Goal: Task Accomplishment & Management: Manage account settings

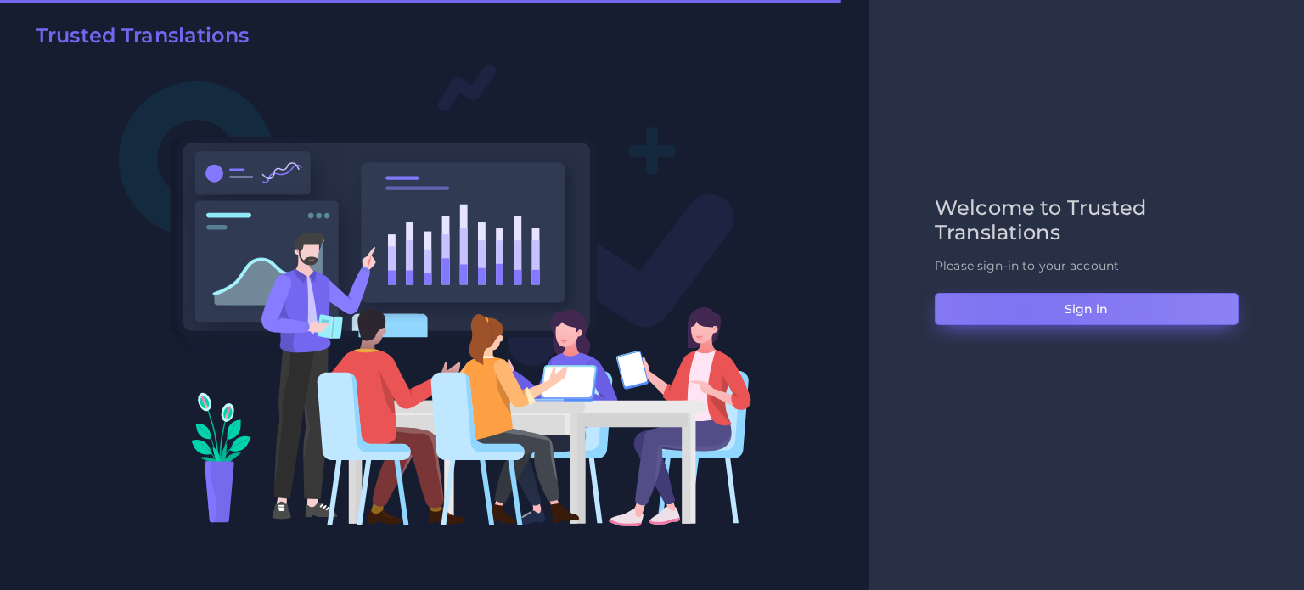
click at [1023, 309] on button "Sign in" at bounding box center [1087, 309] width 304 height 32
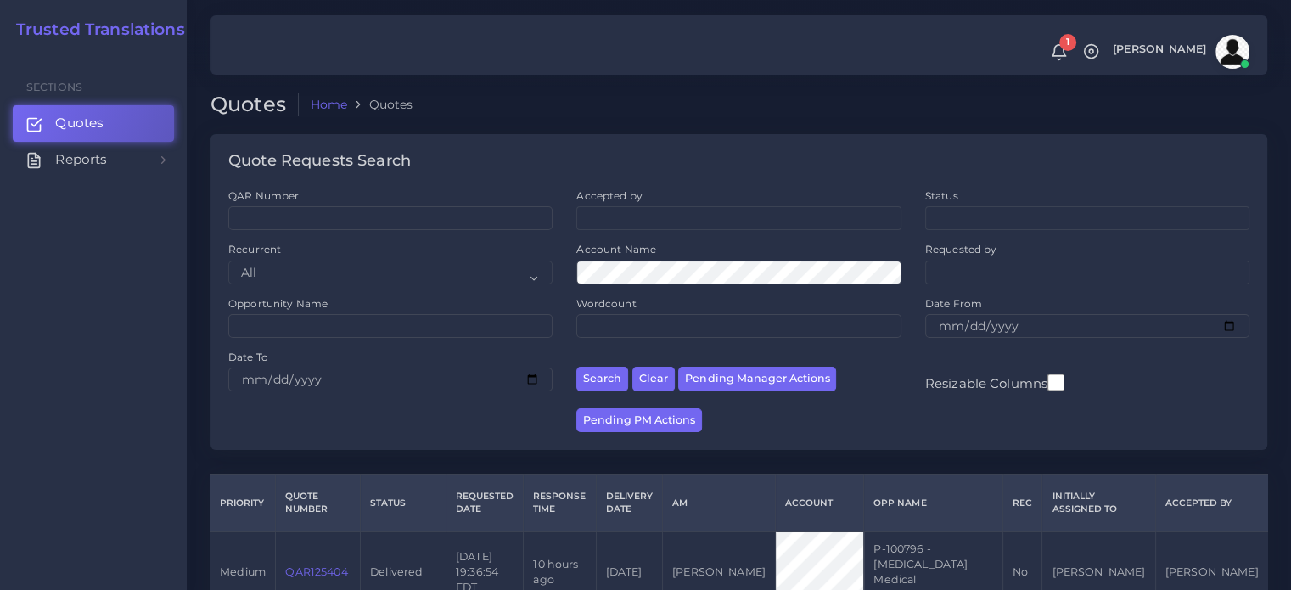
scroll to position [255, 0]
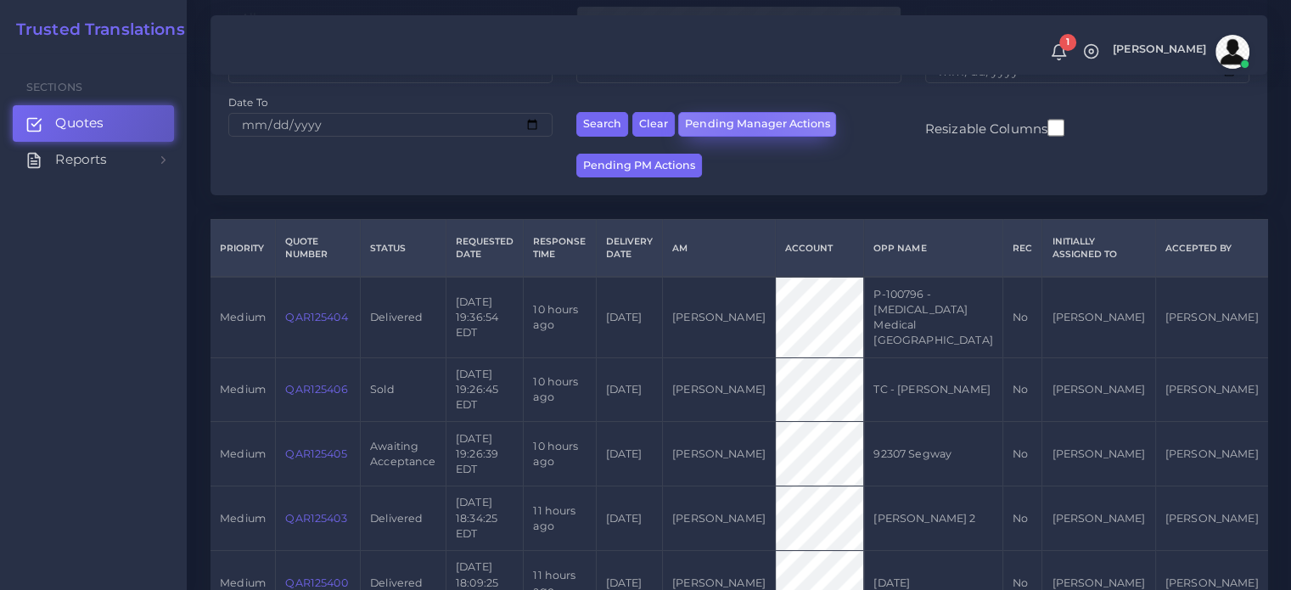
click at [746, 125] on button "Pending Manager Actions" at bounding box center [757, 124] width 158 height 25
select select "awaiting_manager_initial_review"
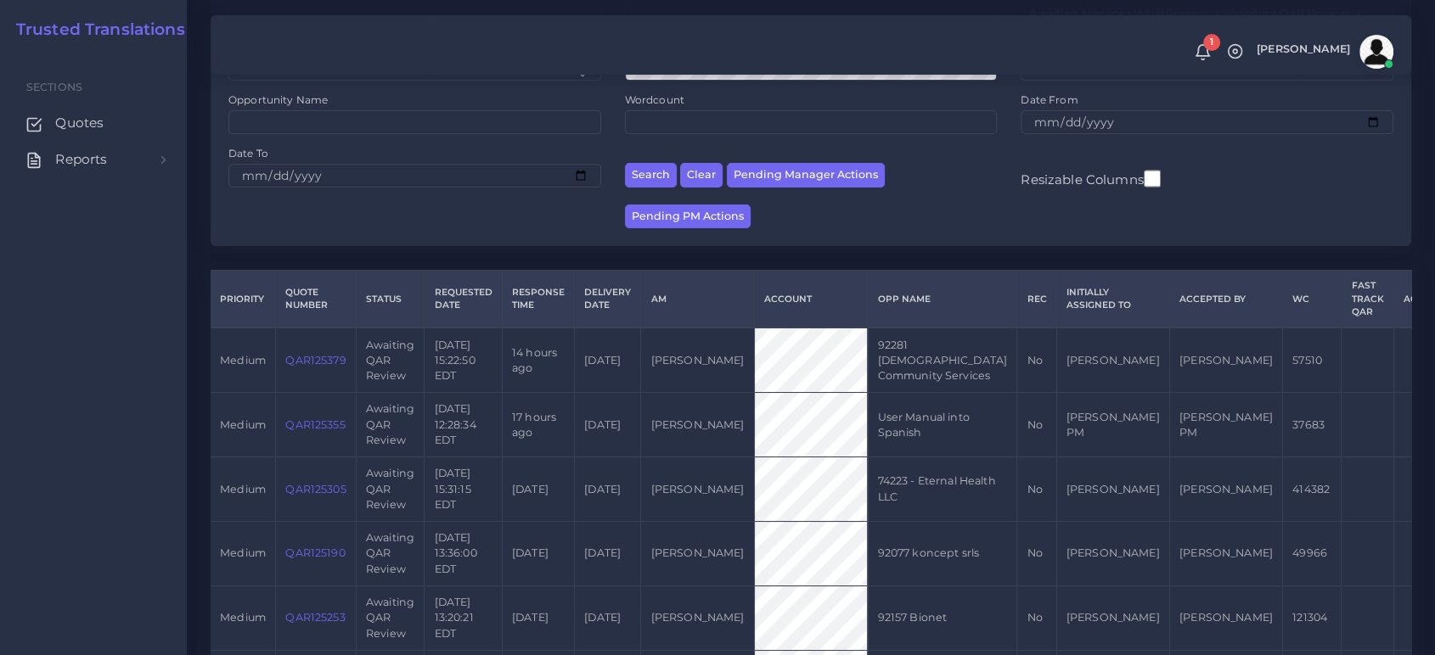
scroll to position [250, 0]
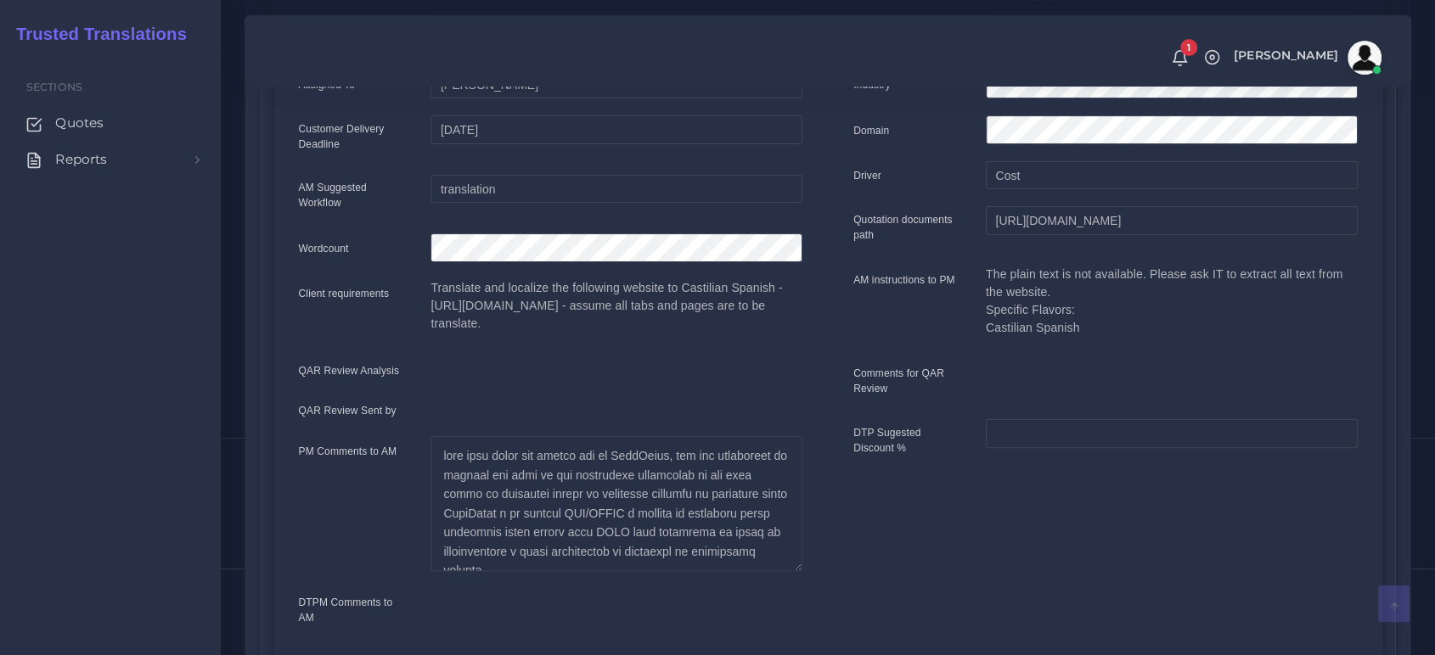
scroll to position [471, 0]
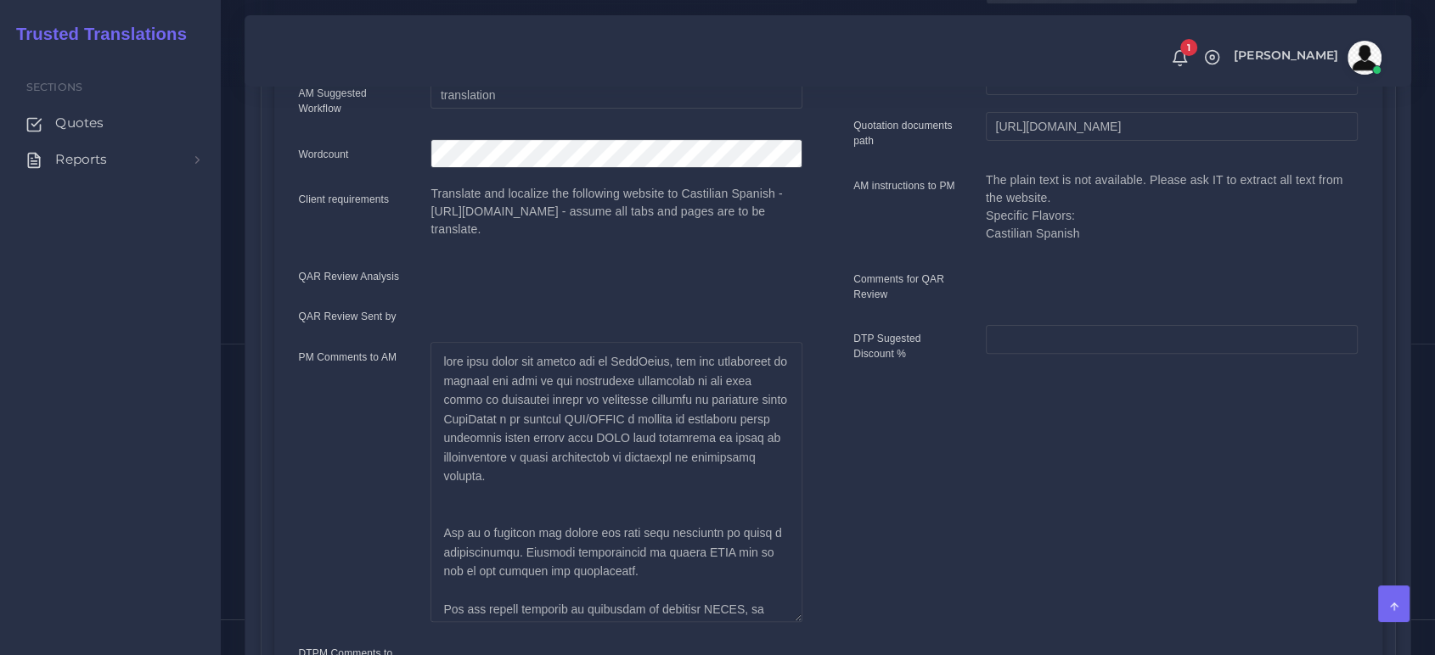
drag, startPoint x: 795, startPoint y: 453, endPoint x: 821, endPoint y: 599, distance: 148.4
click at [821, 599] on div "AM Opportunity" at bounding box center [550, 290] width 555 height 810
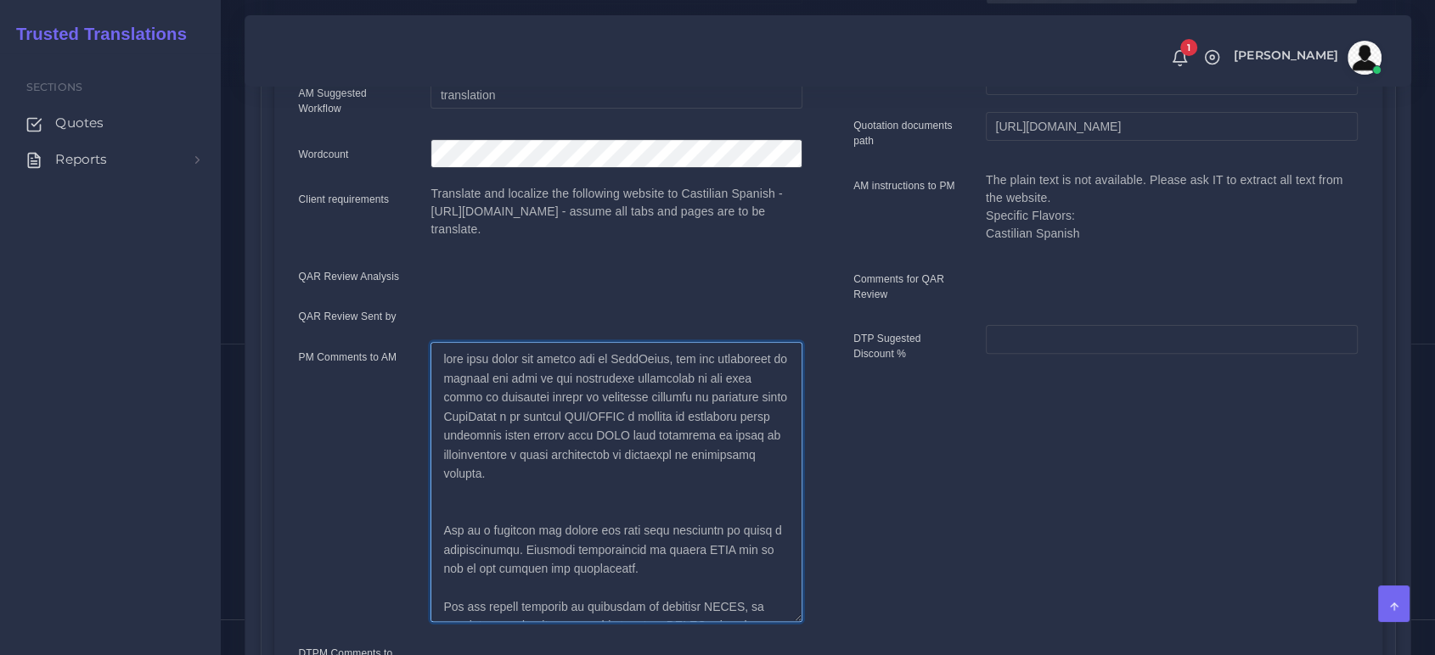
scroll to position [94, 0]
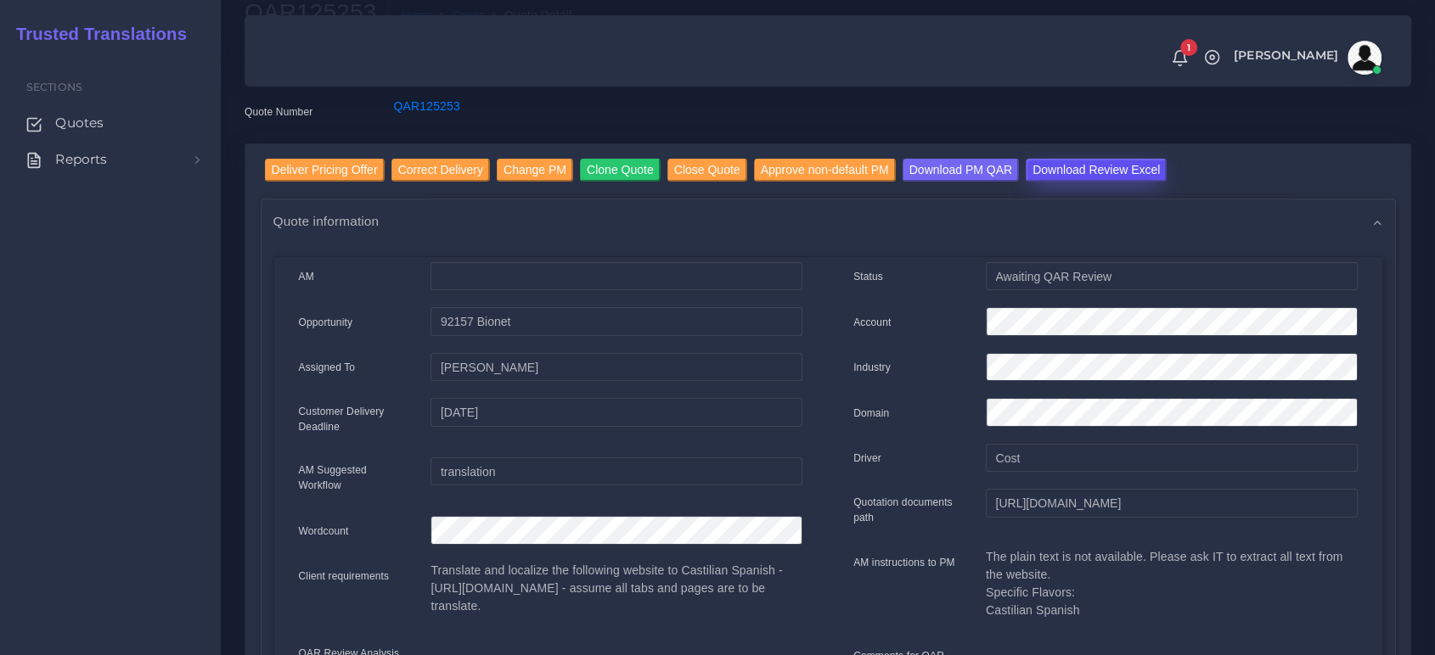
click at [1082, 171] on input "Download Review Excel" at bounding box center [1095, 170] width 141 height 23
click at [592, 205] on div "Quote information" at bounding box center [827, 220] width 1133 height 43
click at [319, 177] on input "Deliver Pricing Offer" at bounding box center [325, 170] width 120 height 23
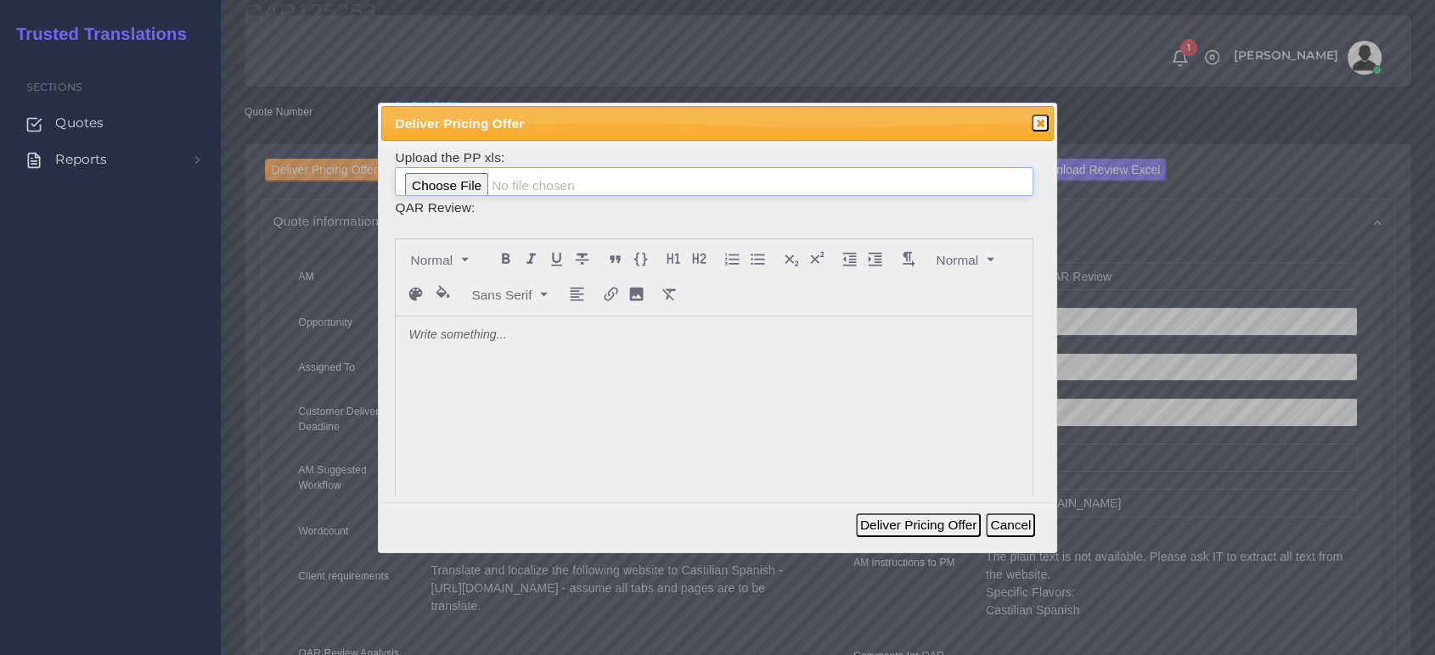
click at [471, 183] on input "file" at bounding box center [713, 181] width 637 height 29
type input "C:\fakepath\PP_Bionet_125253.xlsx"
click at [459, 378] on div at bounding box center [714, 444] width 636 height 254
drag, startPoint x: 580, startPoint y: 336, endPoint x: 592, endPoint y: 342, distance: 13.3
click at [590, 337] on p "I made a discount on repetitions. Only charged 15%." at bounding box center [713, 336] width 610 height 18
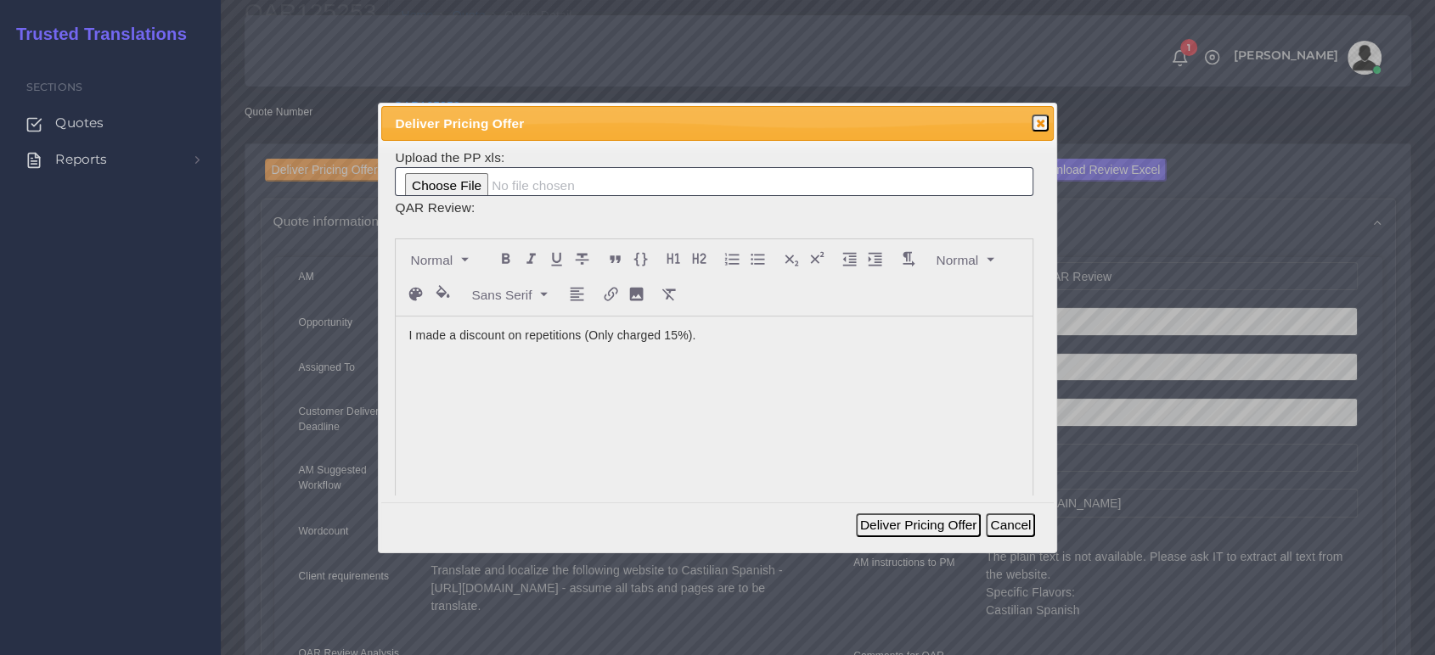
click at [595, 347] on div "I made a discount on repetitions (Only charged 15%)." at bounding box center [714, 444] width 636 height 254
drag, startPoint x: 579, startPoint y: 334, endPoint x: 690, endPoint y: 347, distance: 111.9
click at [690, 347] on div "I made a discount on repetitions (Only charged 15%)." at bounding box center [714, 444] width 636 height 254
click at [710, 341] on p "I made a discount on repetitions (Only charged 15%)." at bounding box center [713, 336] width 610 height 18
drag, startPoint x: 862, startPoint y: 345, endPoint x: 201, endPoint y: 259, distance: 666.8
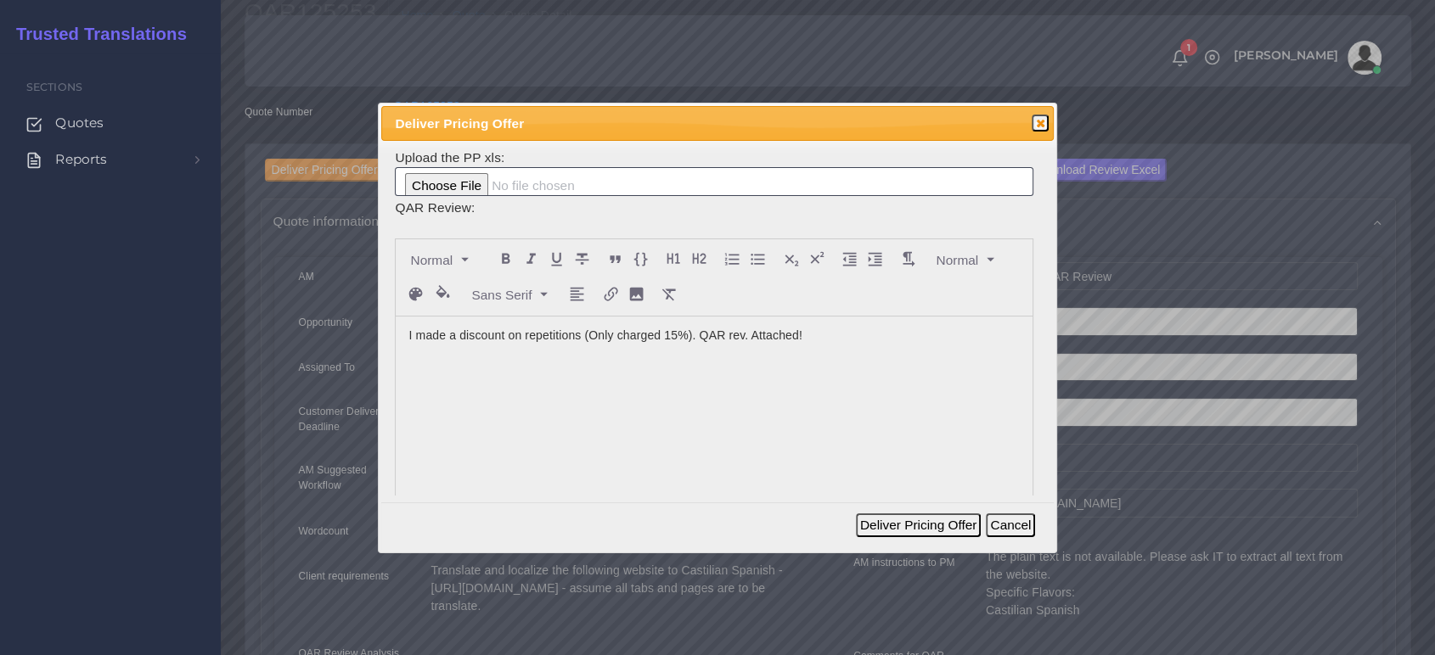
click at [199, 259] on body "1 Notifications 1 New Driver Update: Extra Quality renamed to Quality Changed" at bounding box center [717, 233] width 1435 height 655
click at [869, 392] on div "I made a discount on repetitions (Only charged 15%). QAR rev. Attached!" at bounding box center [714, 444] width 636 height 254
click at [901, 522] on button "Deliver Pricing Offer" at bounding box center [918, 526] width 125 height 24
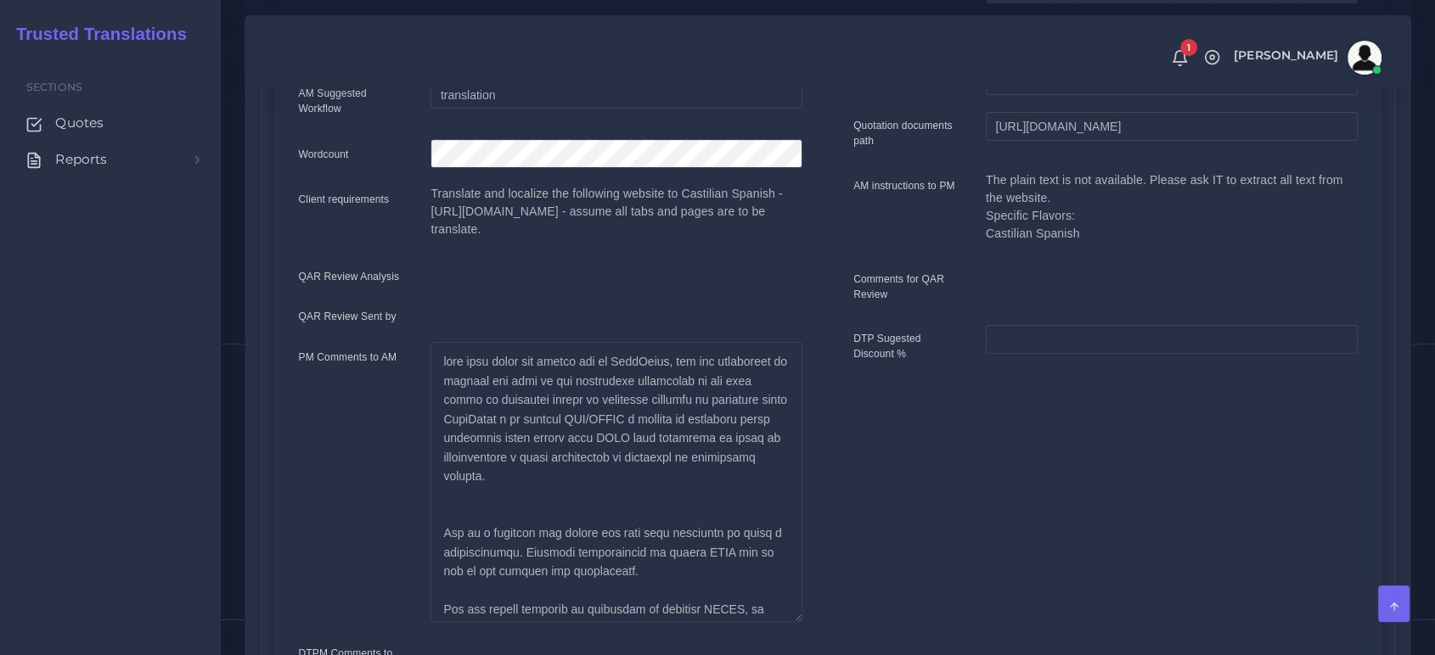
scroll to position [0, 0]
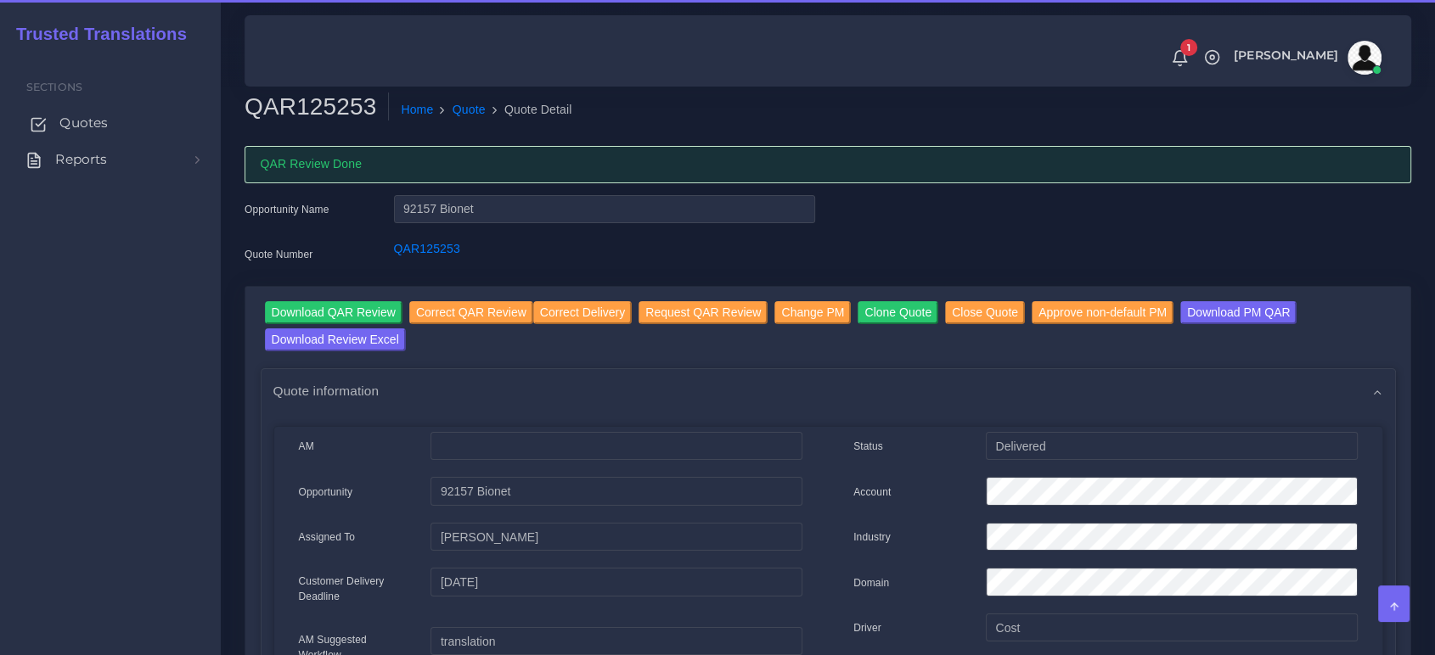
click at [87, 124] on span "Quotes" at bounding box center [83, 123] width 48 height 19
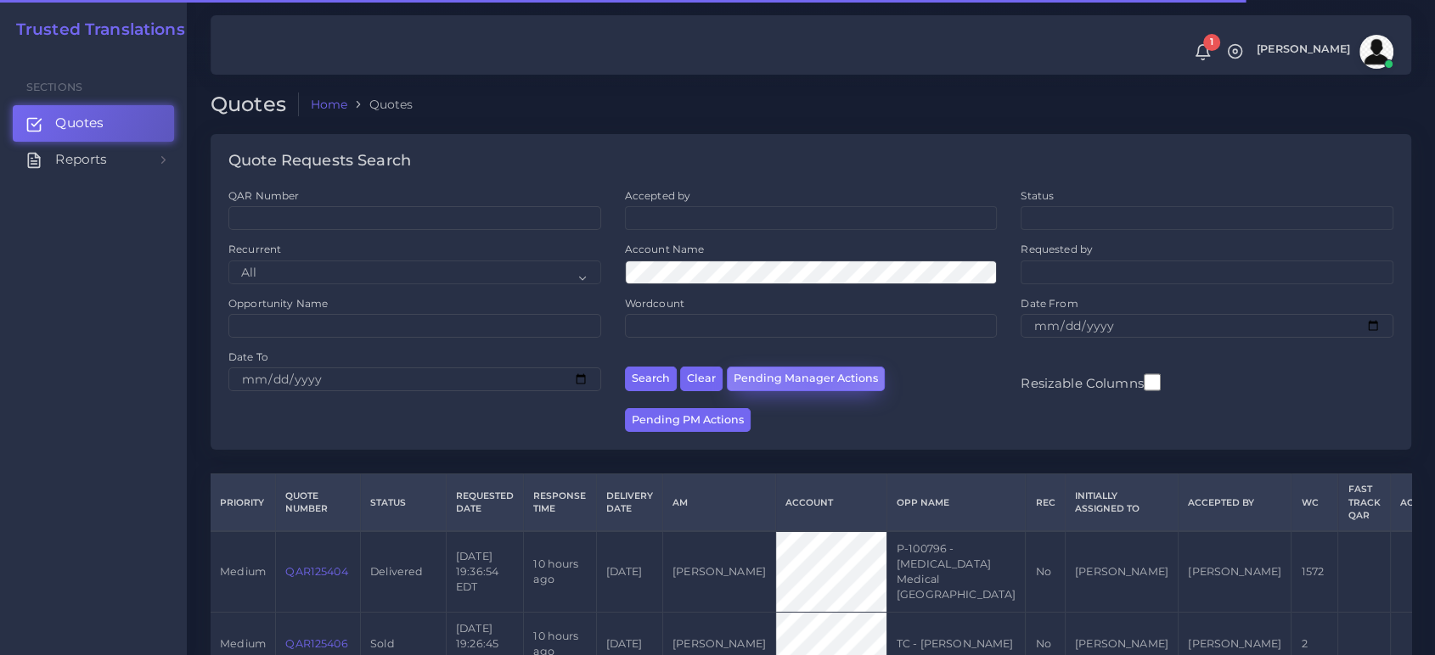
click at [812, 383] on button "Pending Manager Actions" at bounding box center [806, 379] width 158 height 25
select select "awaiting_manager_initial_review"
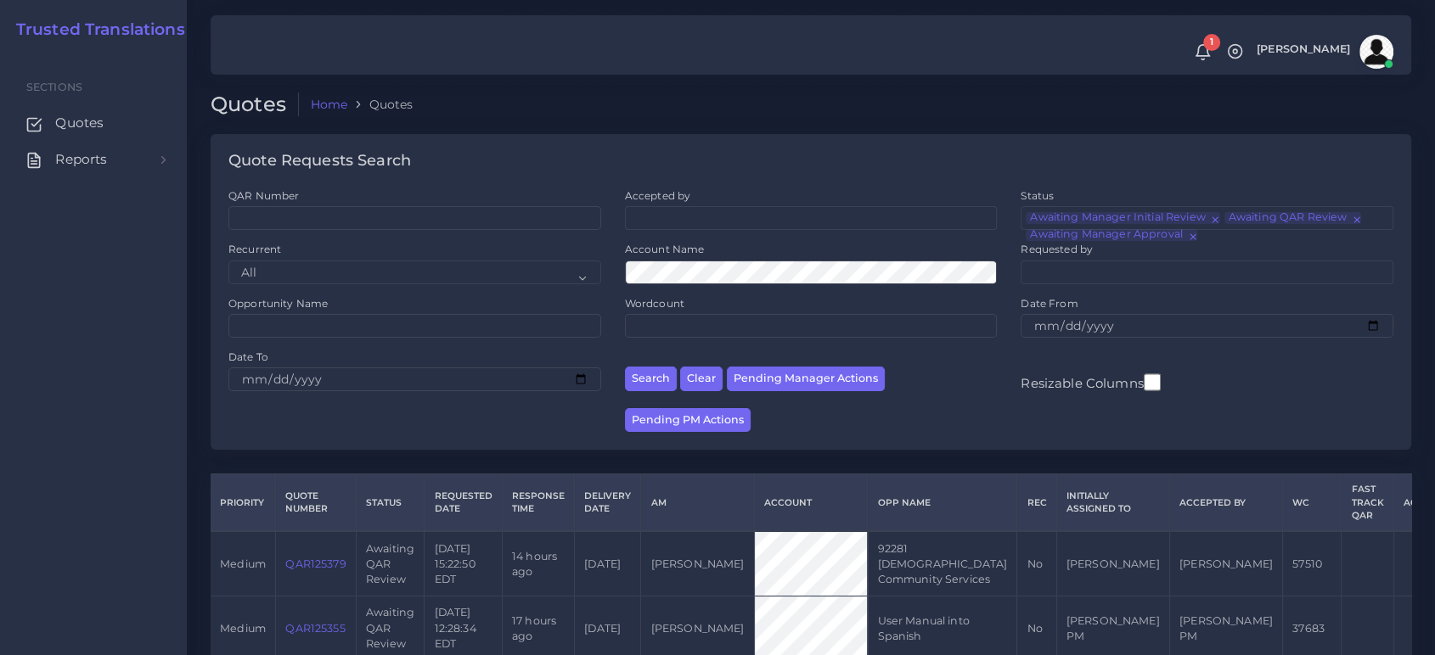
scroll to position [201, 0]
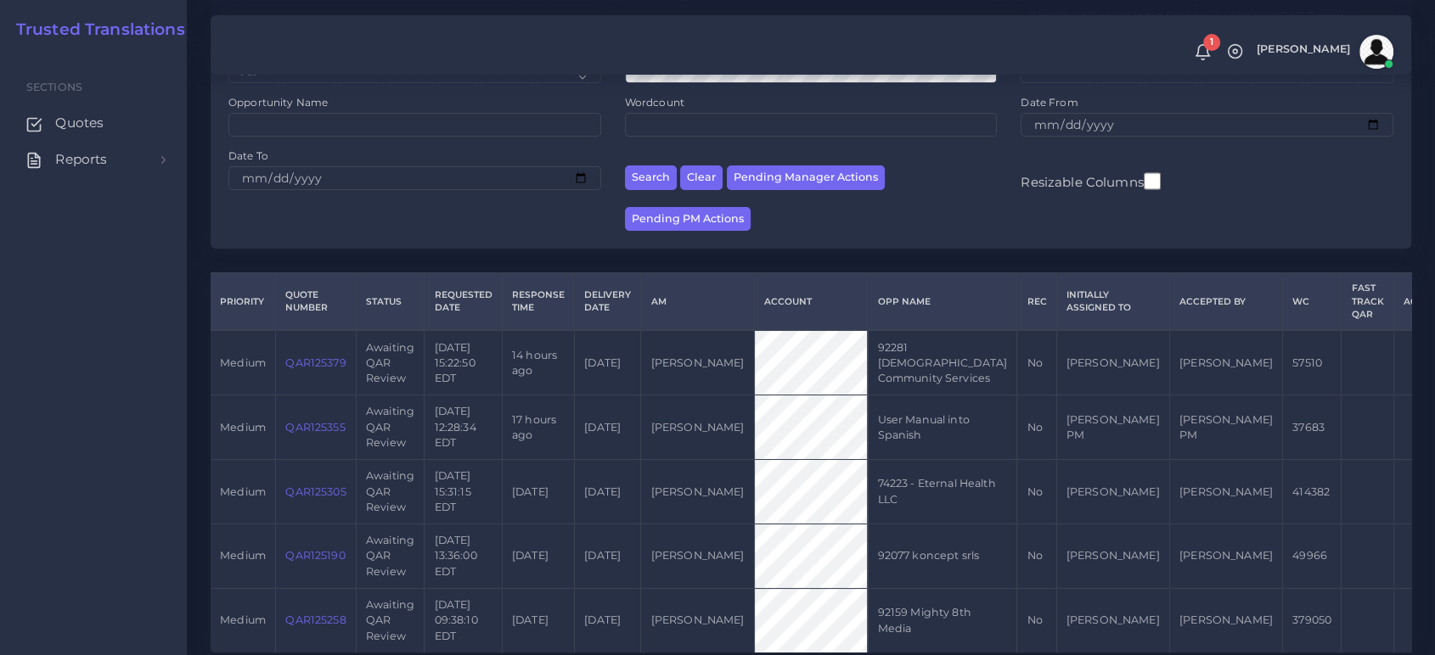
click at [313, 549] on link "QAR125190" at bounding box center [314, 555] width 59 height 13
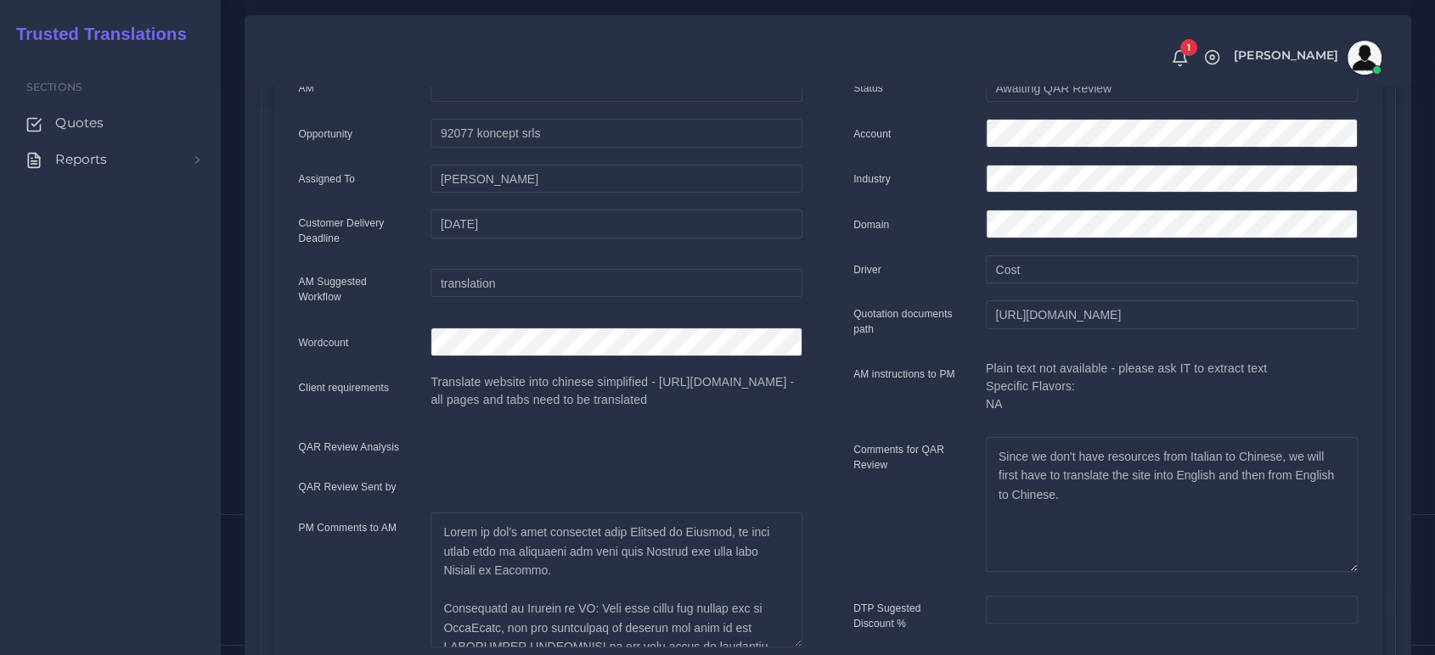
scroll to position [377, 0]
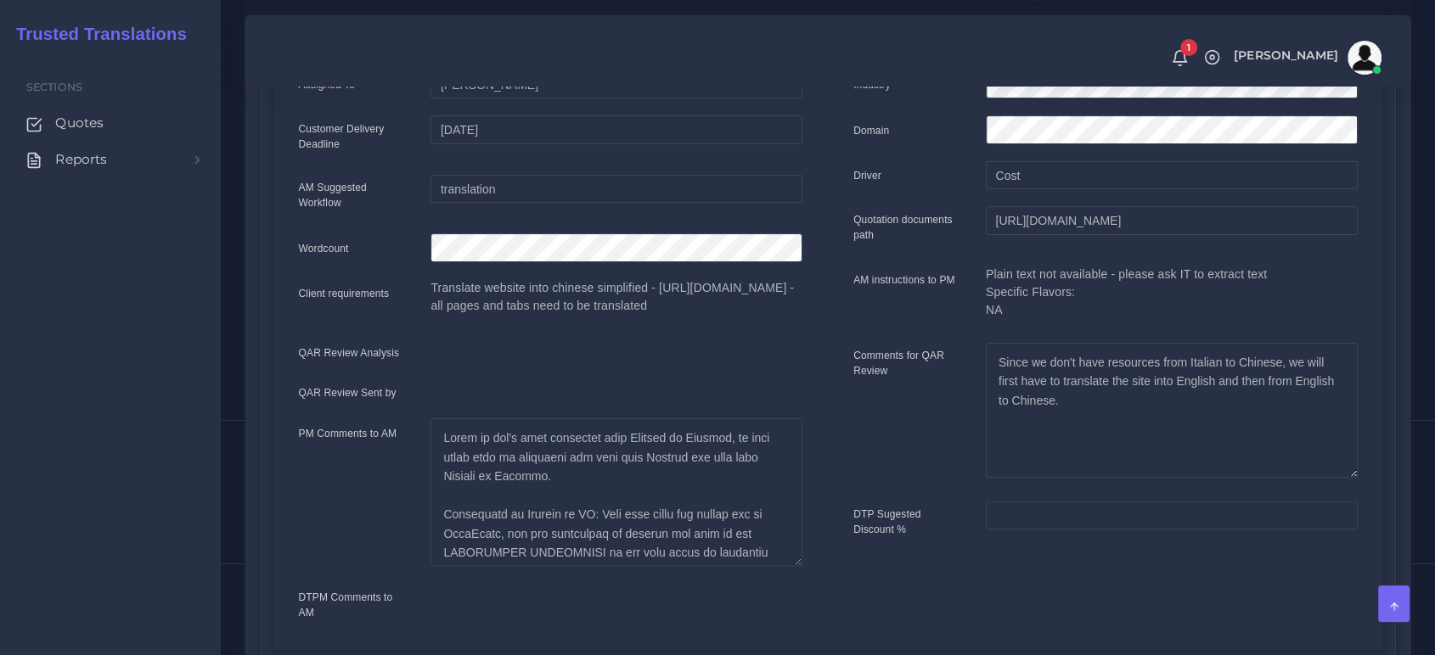
drag, startPoint x: 795, startPoint y: 567, endPoint x: 795, endPoint y: 581, distance: 13.6
click at [795, 566] on textarea at bounding box center [616, 492] width 372 height 148
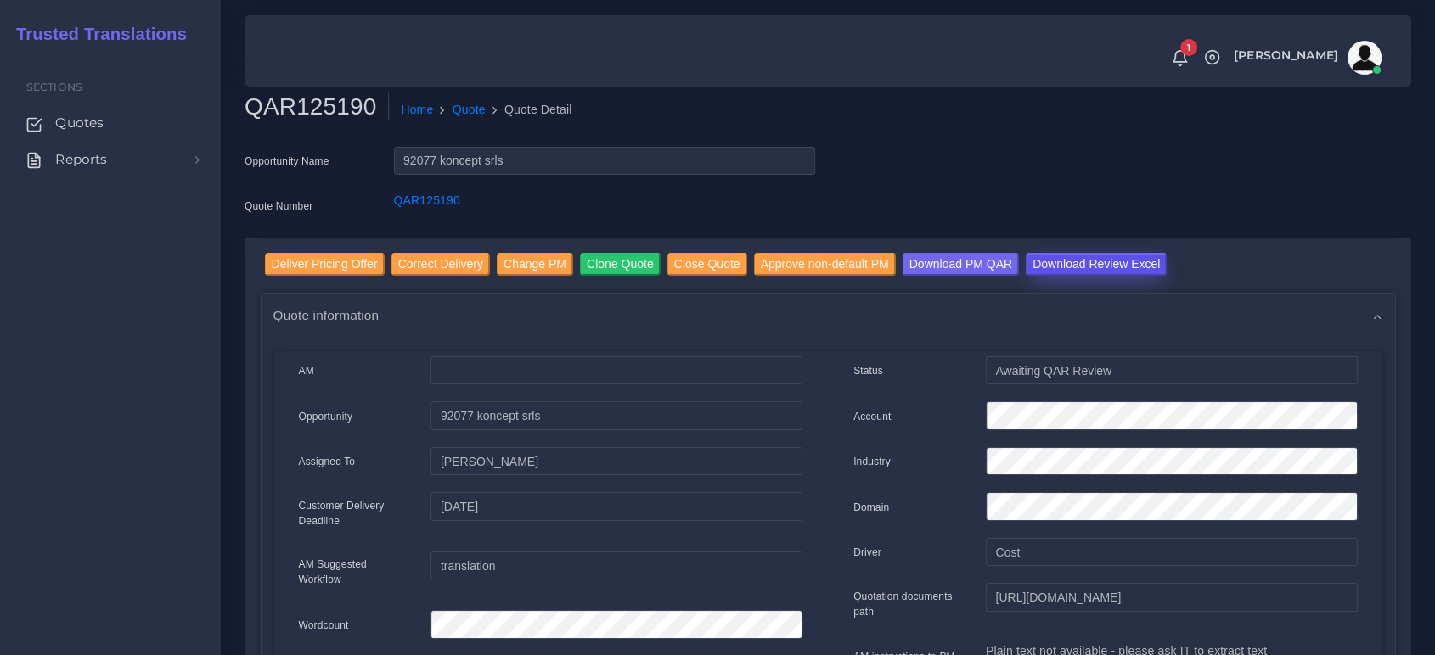
click at [1034, 259] on input "Download Review Excel" at bounding box center [1095, 264] width 141 height 23
click at [314, 263] on input "Deliver Pricing Offer" at bounding box center [325, 264] width 120 height 23
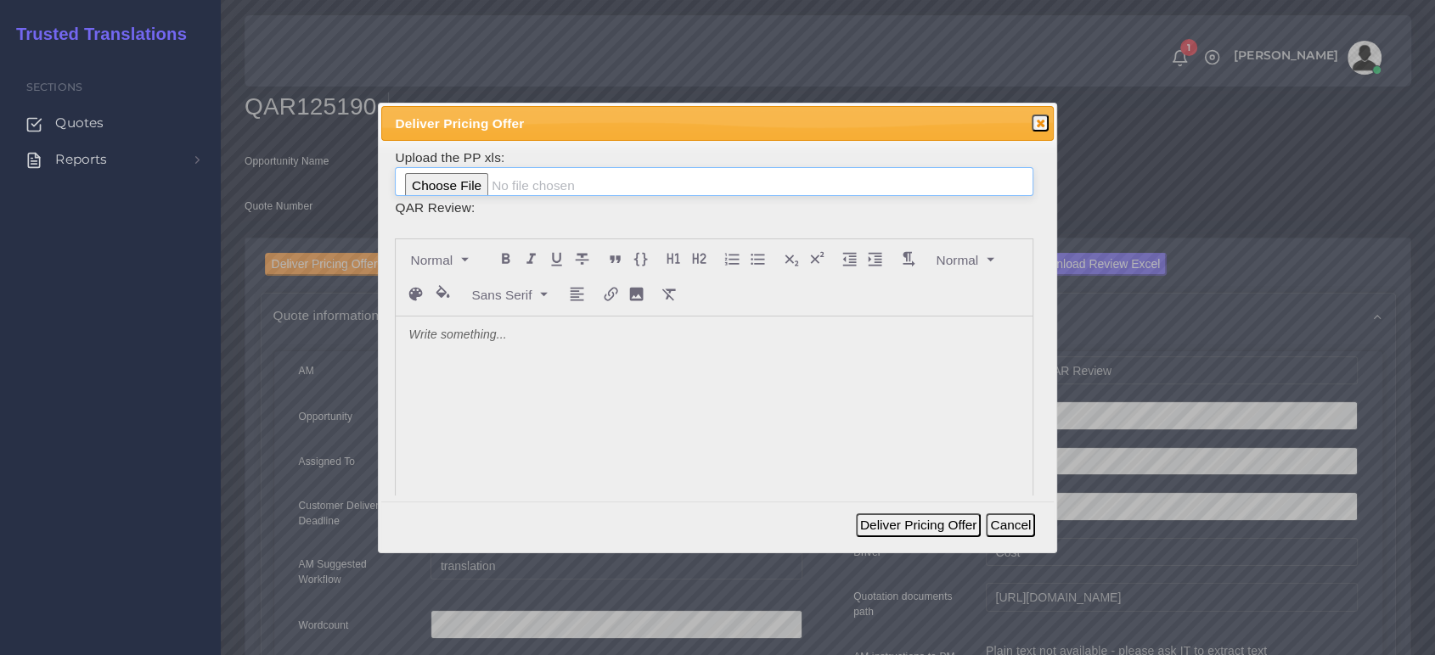
click at [503, 181] on input "file" at bounding box center [713, 181] width 637 height 29
type input "C:\fakepath\PP_koncept_srls_125190.xlsx"
drag, startPoint x: 515, startPoint y: 388, endPoint x: 527, endPoint y: 400, distance: 16.8
click at [516, 388] on div at bounding box center [714, 444] width 636 height 254
drag, startPoint x: 468, startPoint y: 346, endPoint x: 381, endPoint y: 328, distance: 88.6
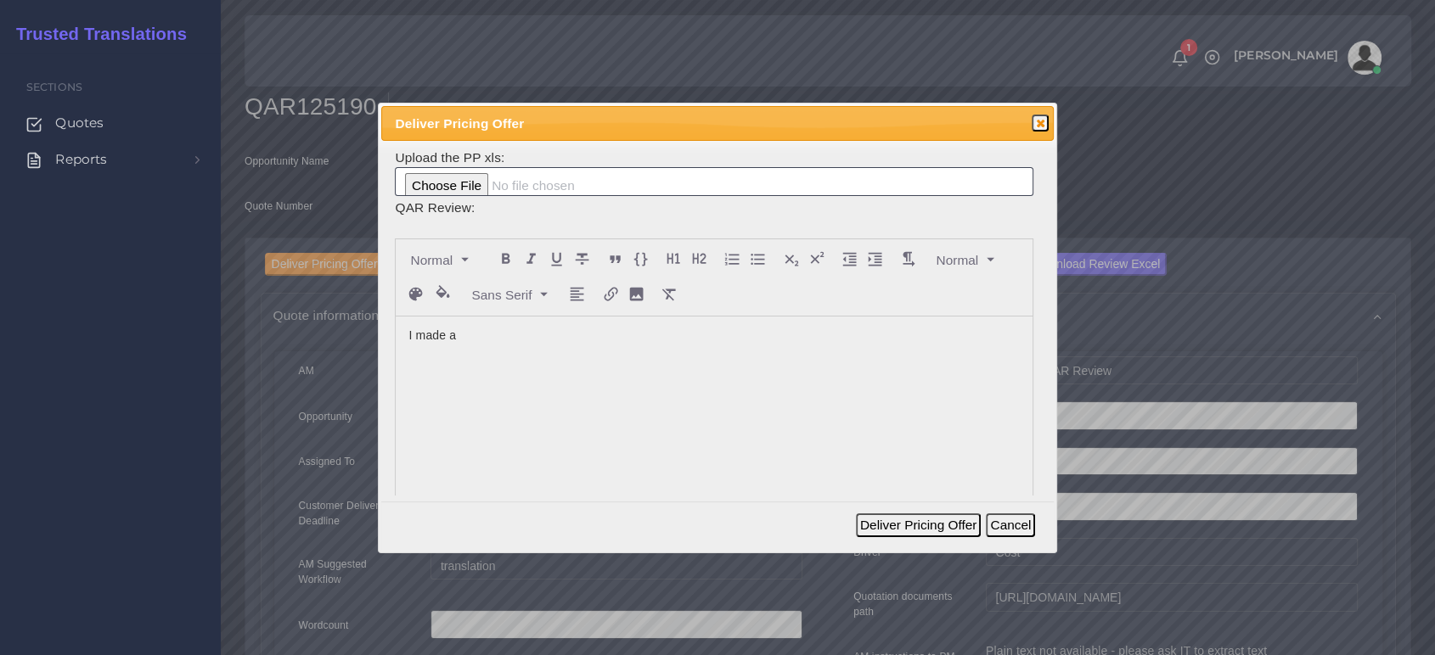
click at [381, 328] on div "Upload the PP xls: QAR Review: I made a" at bounding box center [717, 318] width 672 height 355
click at [947, 333] on p "I applied a significant discount on reprints and the relay in order to offer a …" at bounding box center [713, 336] width 610 height 18
drag, startPoint x: 602, startPoint y: 337, endPoint x: 629, endPoint y: 338, distance: 27.2
click at [629, 338] on p "I applied a significant discount on reprints and the relay in order to offer a …" at bounding box center [713, 336] width 610 height 18
click at [890, 519] on button "Deliver Pricing Offer" at bounding box center [918, 526] width 125 height 24
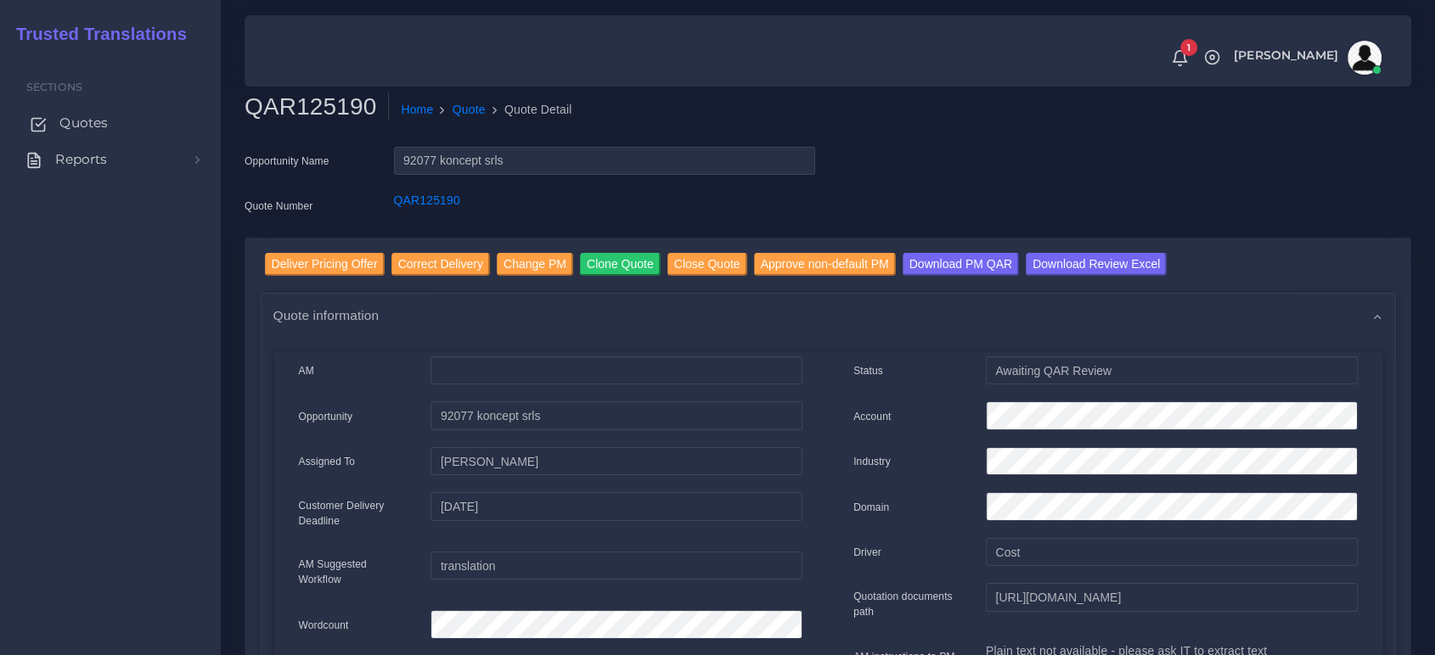
click at [102, 124] on span "Quotes" at bounding box center [83, 123] width 48 height 19
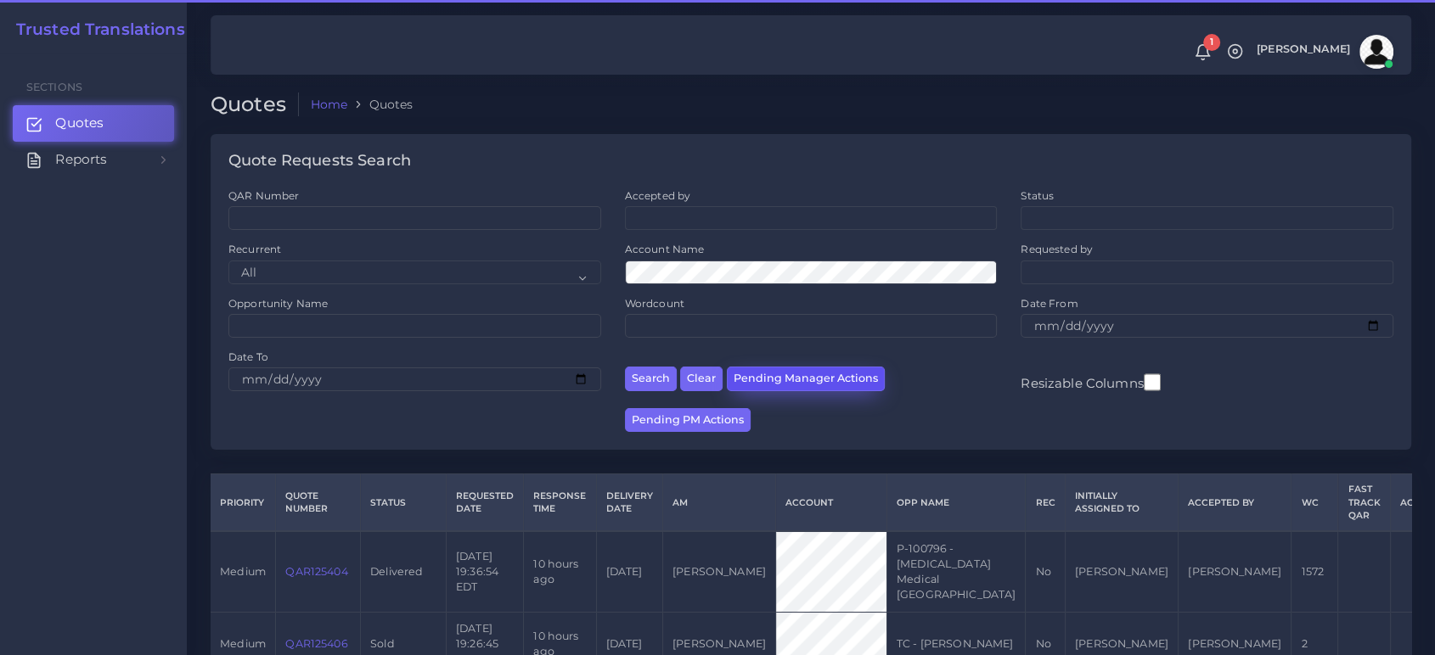
click at [801, 378] on button "Pending Manager Actions" at bounding box center [806, 379] width 158 height 25
select select "awaiting_manager_initial_review"
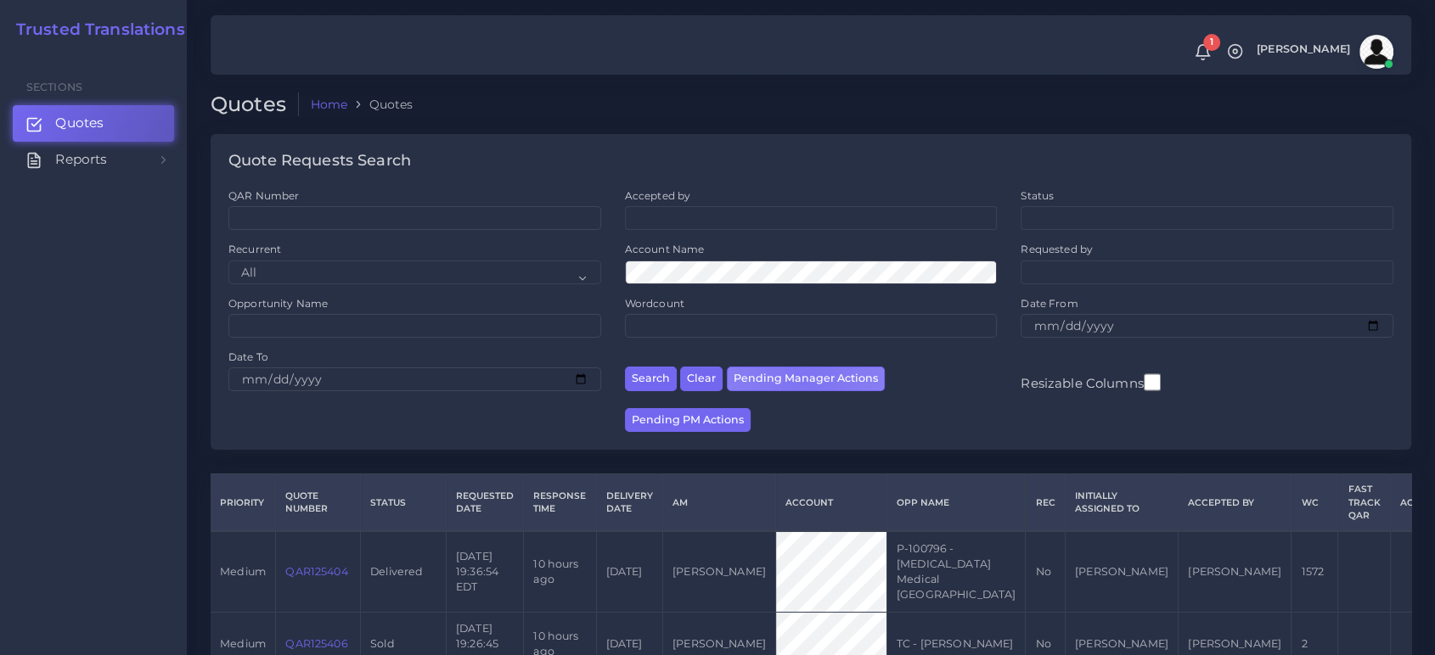
scroll to position [52, 0]
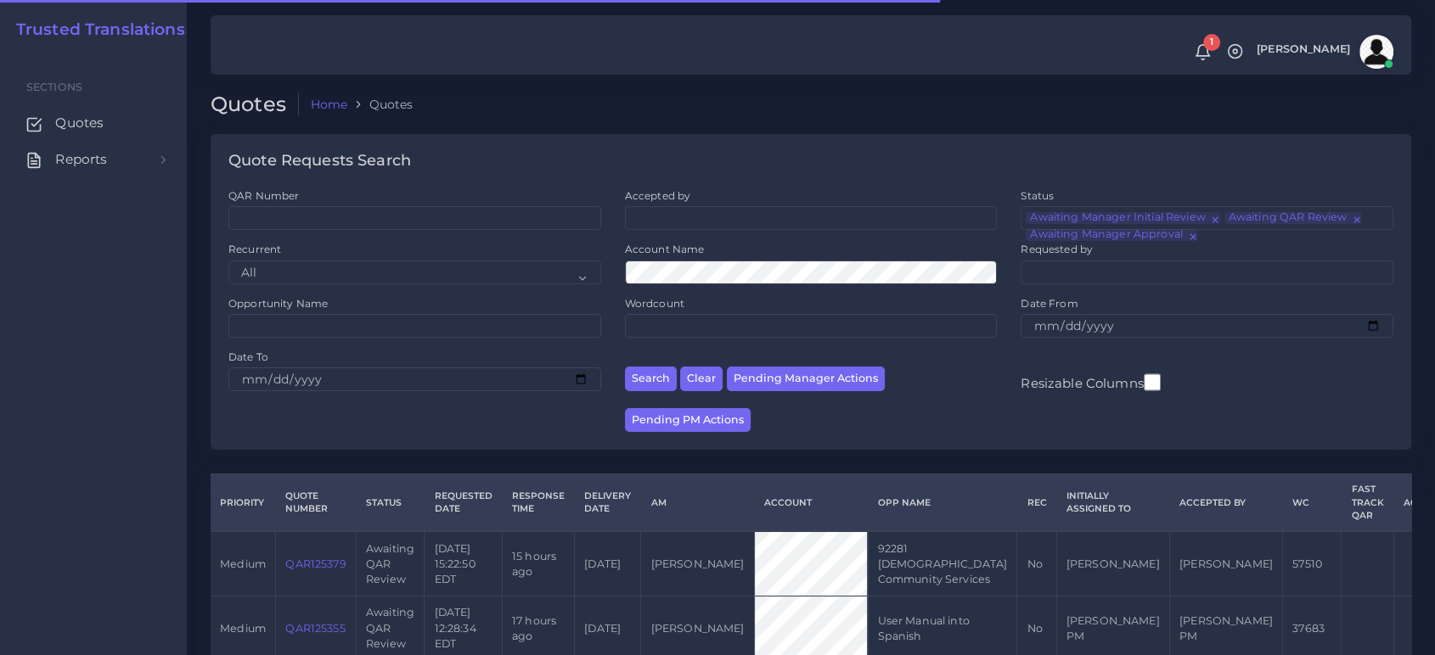
scroll to position [152, 0]
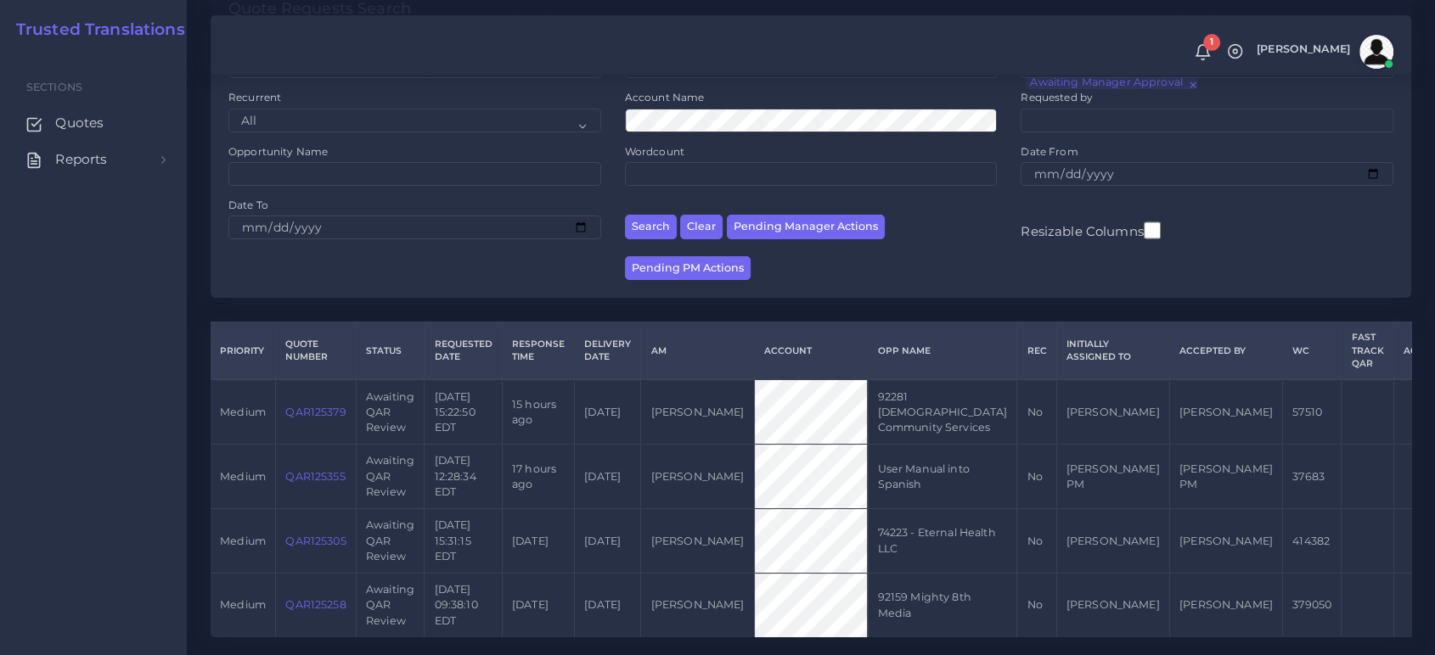
click at [312, 408] on link "QAR125379" at bounding box center [315, 412] width 60 height 13
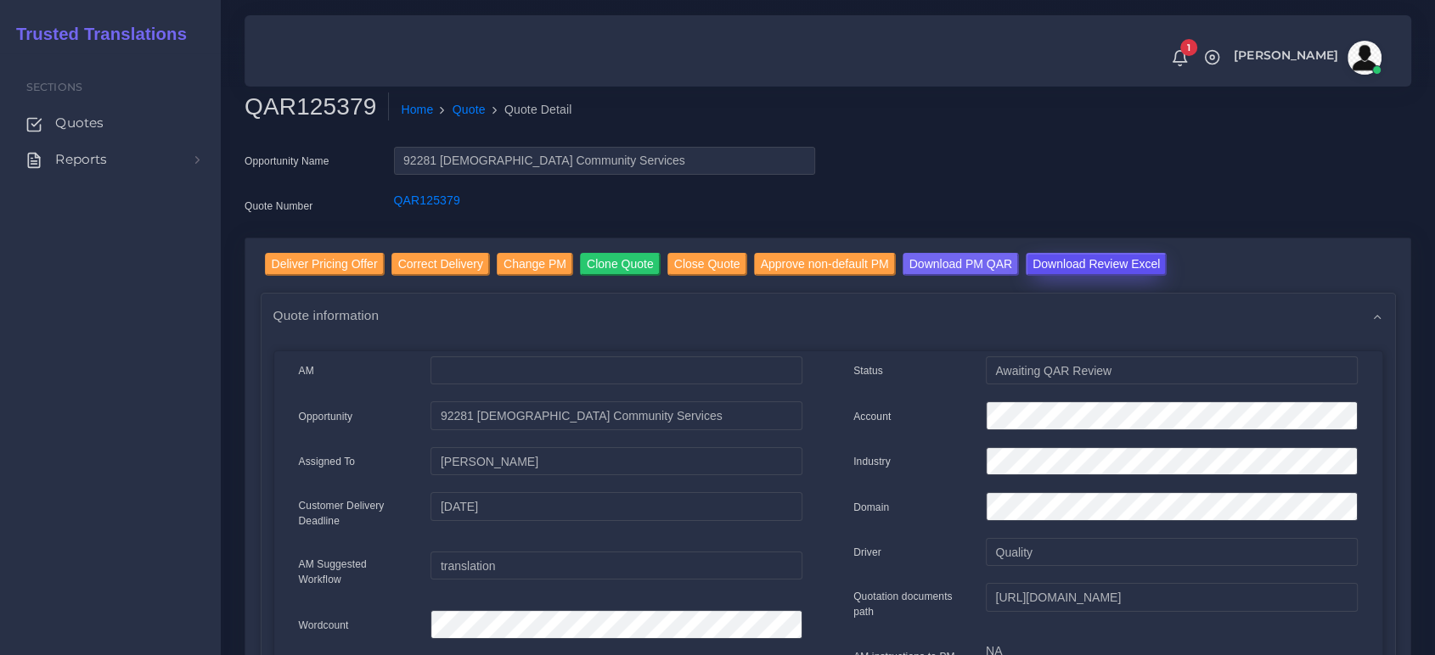
click at [1073, 264] on input "Download Review Excel" at bounding box center [1095, 264] width 141 height 23
click at [441, 264] on input "Correct Delivery" at bounding box center [440, 264] width 98 height 23
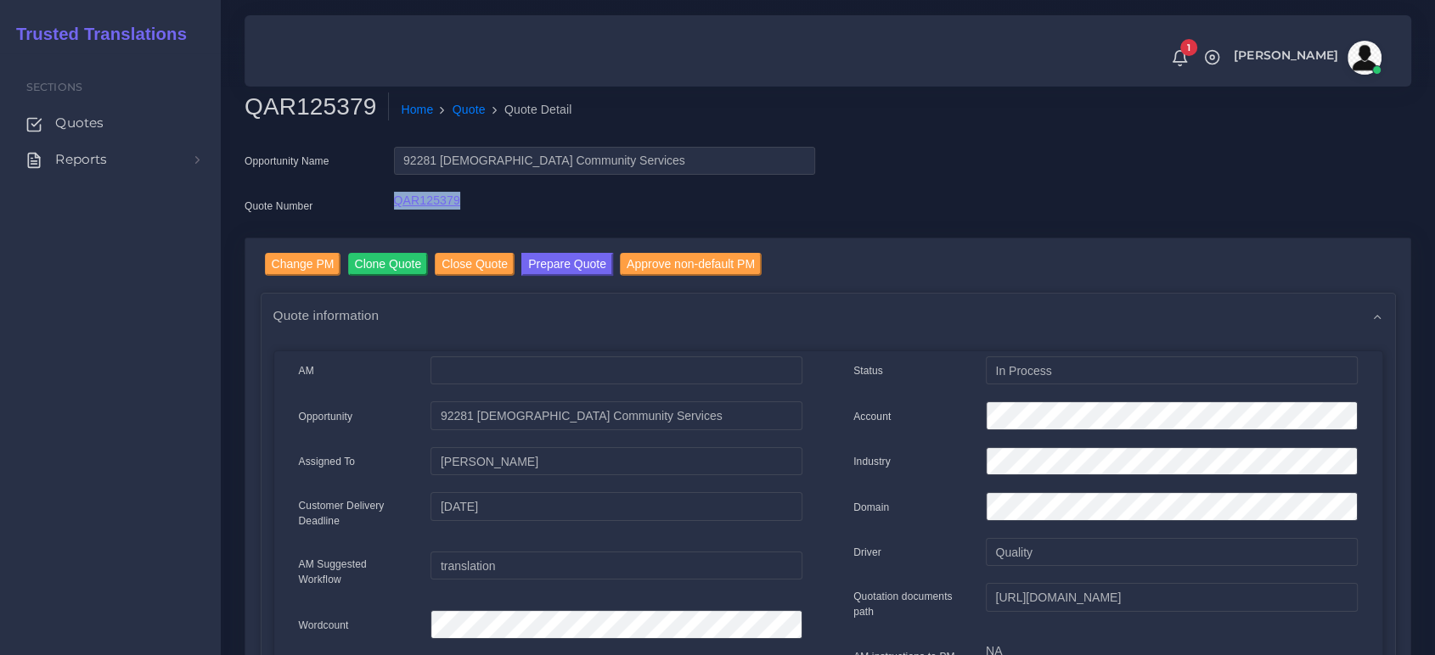
drag, startPoint x: 475, startPoint y: 208, endPoint x: 394, endPoint y: 204, distance: 80.8
click at [394, 204] on div "QAR125379" at bounding box center [604, 209] width 447 height 34
copy link "QAR125379"
click at [89, 413] on div "Sections Quotes Reports Sales Campaigns Keywords excel processor" at bounding box center [110, 354] width 221 height 603
drag, startPoint x: 80, startPoint y: 122, endPoint x: 162, endPoint y: 182, distance: 101.5
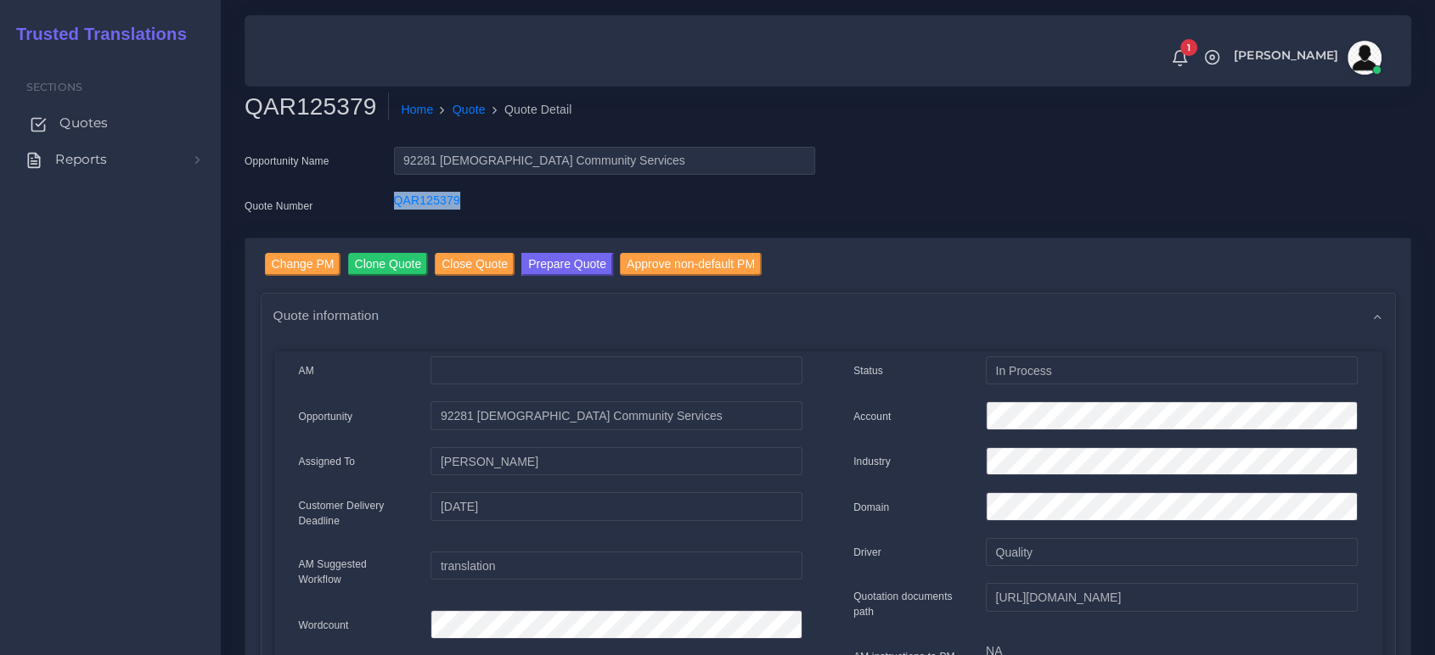
click at [80, 122] on span "Quotes" at bounding box center [83, 123] width 48 height 19
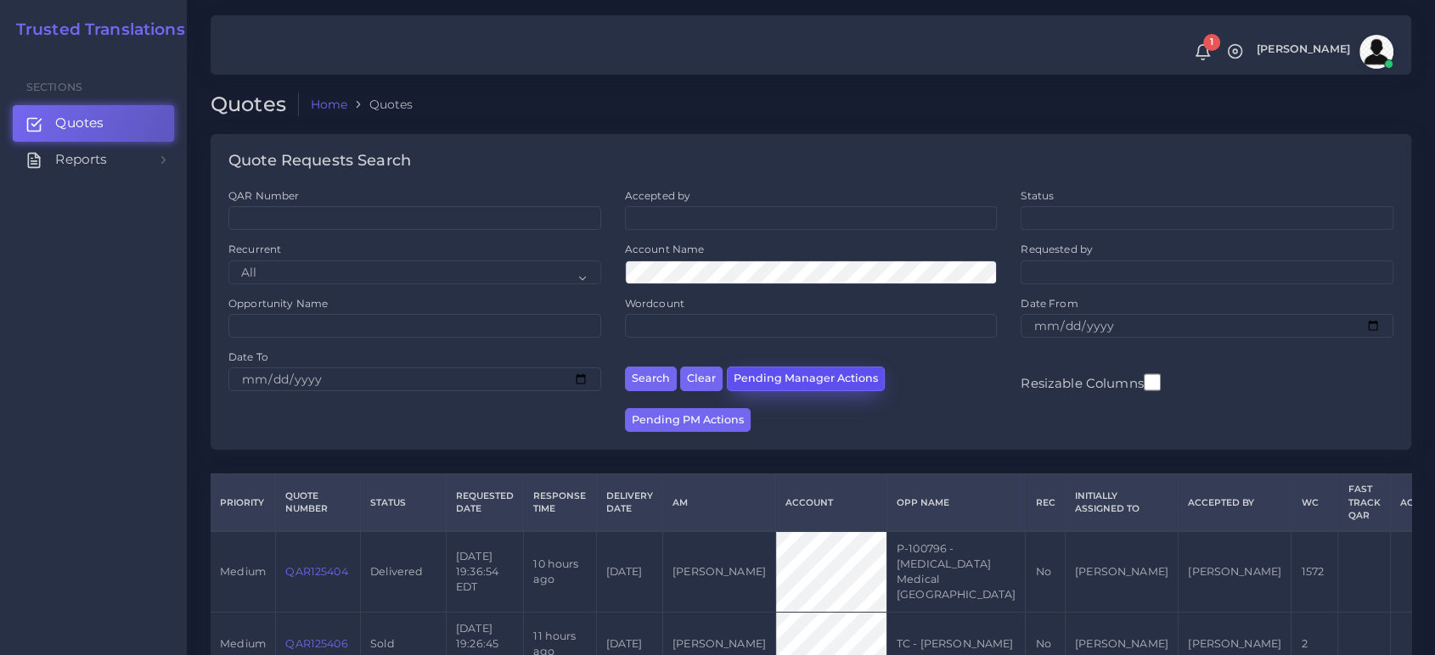
click at [789, 376] on button "Pending Manager Actions" at bounding box center [806, 379] width 158 height 25
select select "awaiting_manager_initial_review"
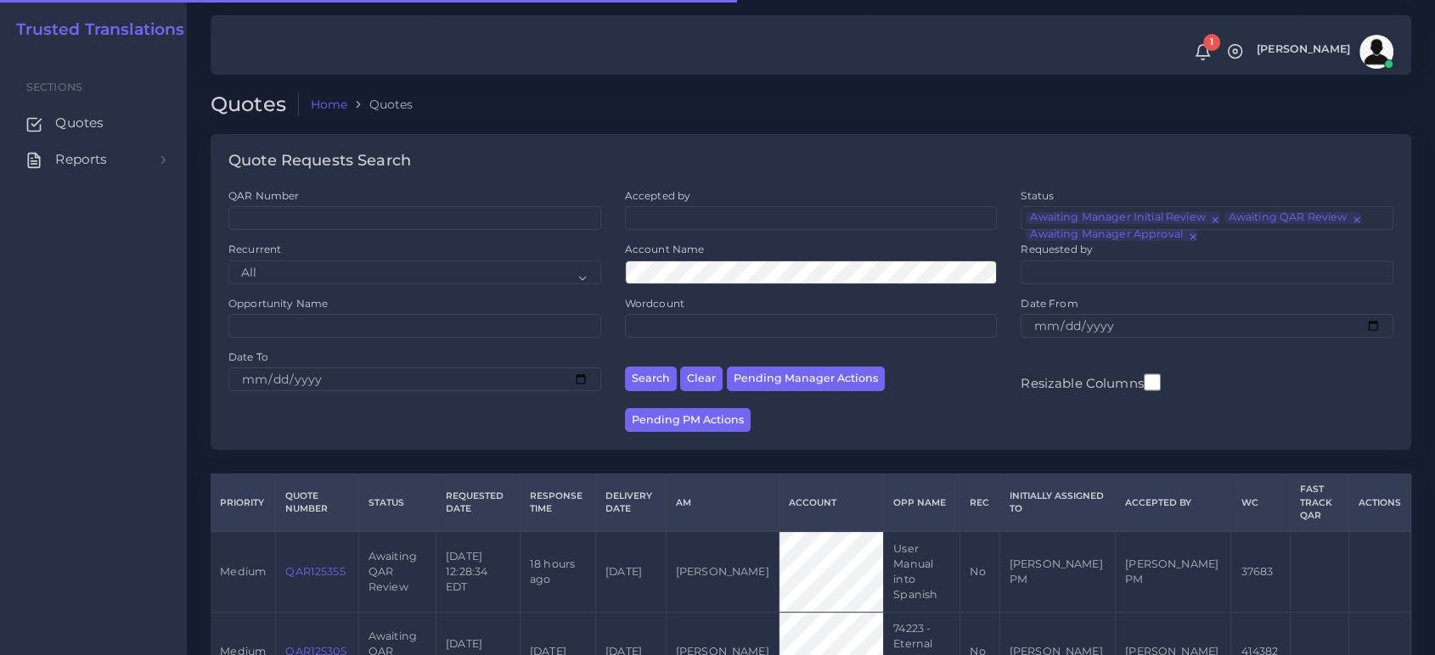
scroll to position [87, 0]
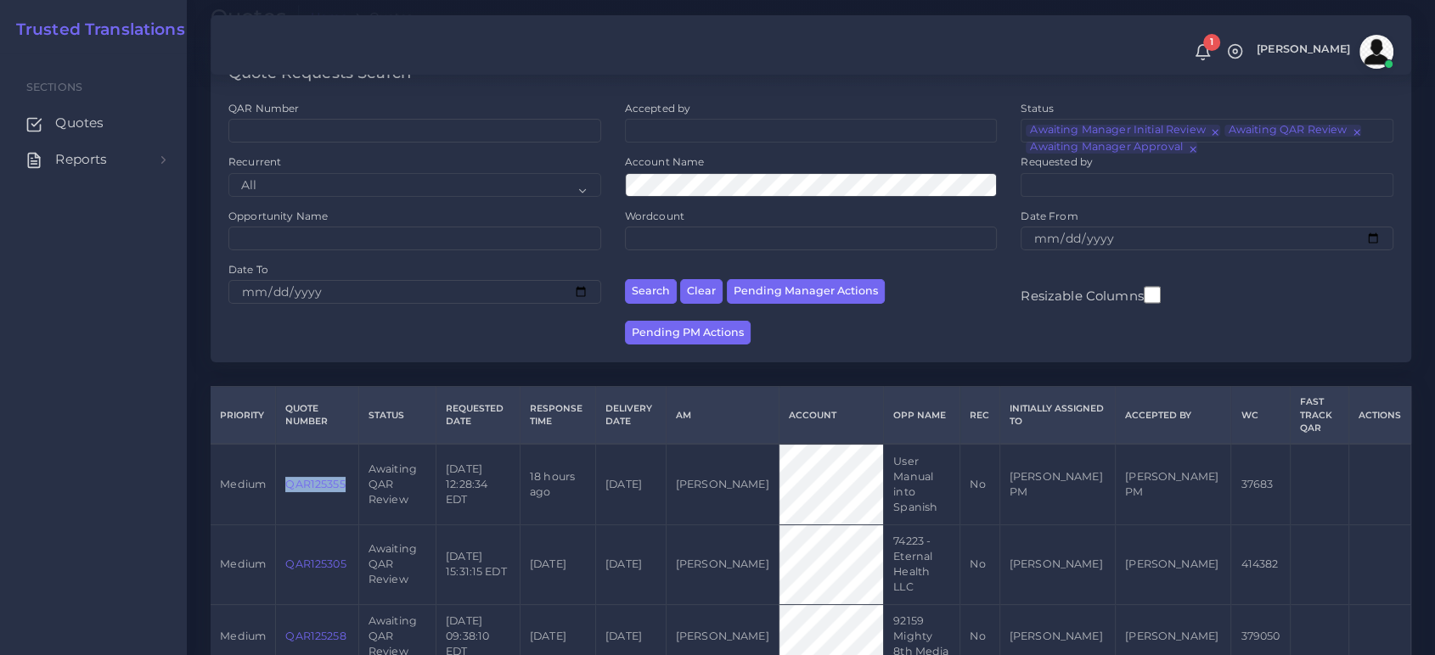
drag, startPoint x: 351, startPoint y: 480, endPoint x: 288, endPoint y: 474, distance: 63.2
click at [288, 474] on td "QAR125355" at bounding box center [317, 484] width 82 height 81
copy link "QAR125355"
click at [312, 630] on link "QAR125258" at bounding box center [315, 636] width 60 height 13
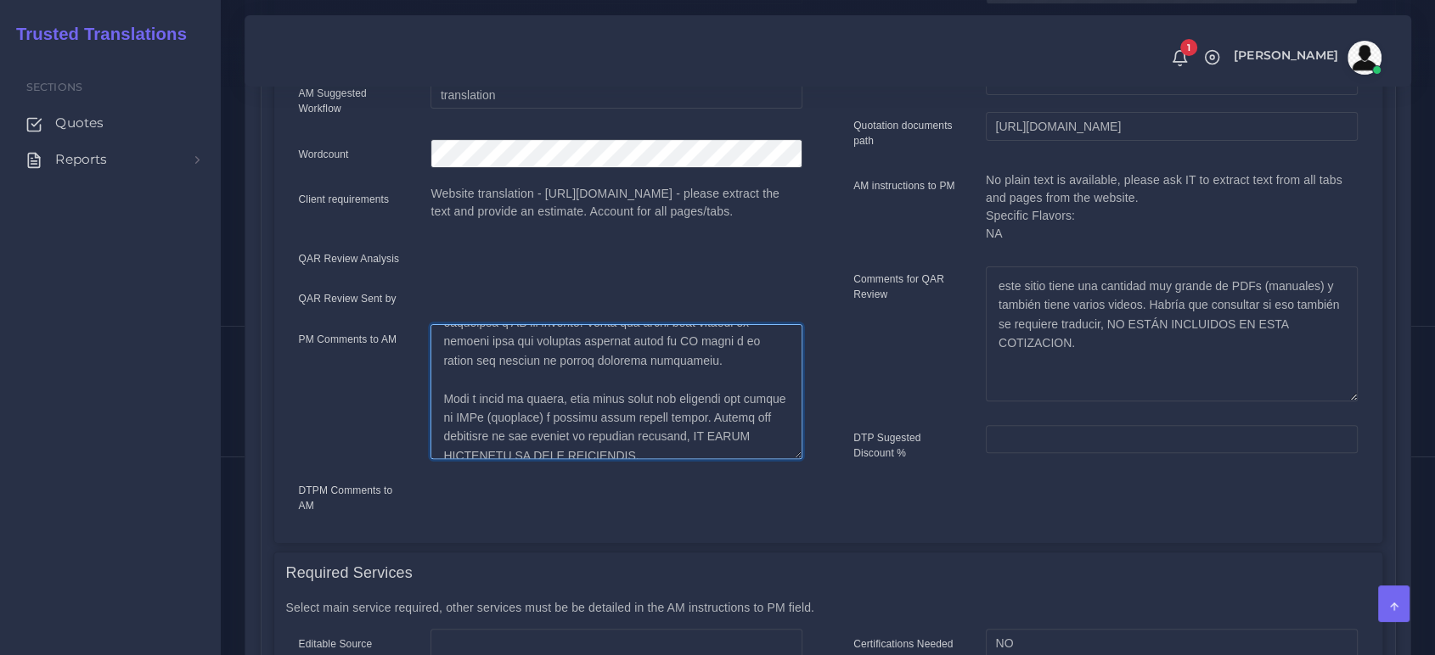
scroll to position [532, 0]
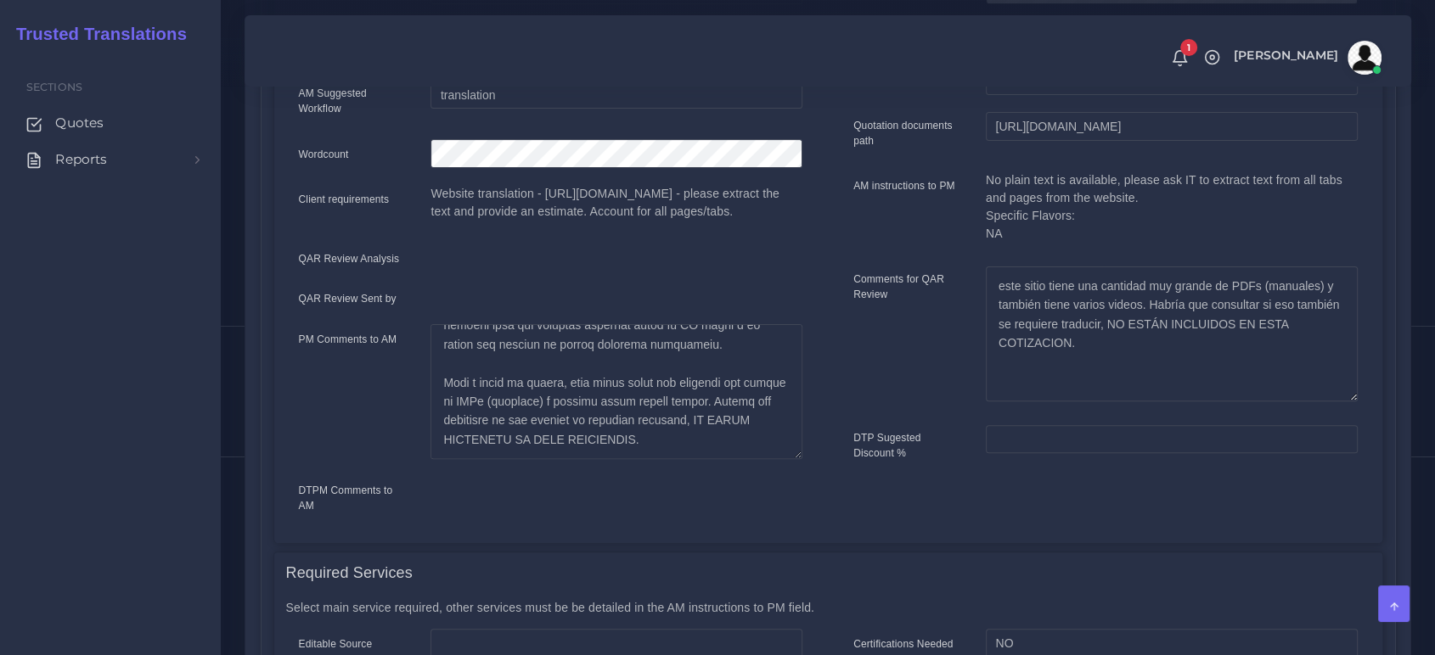
click at [860, 390] on div "Comments for QAR Review" at bounding box center [906, 340] width 132 height 147
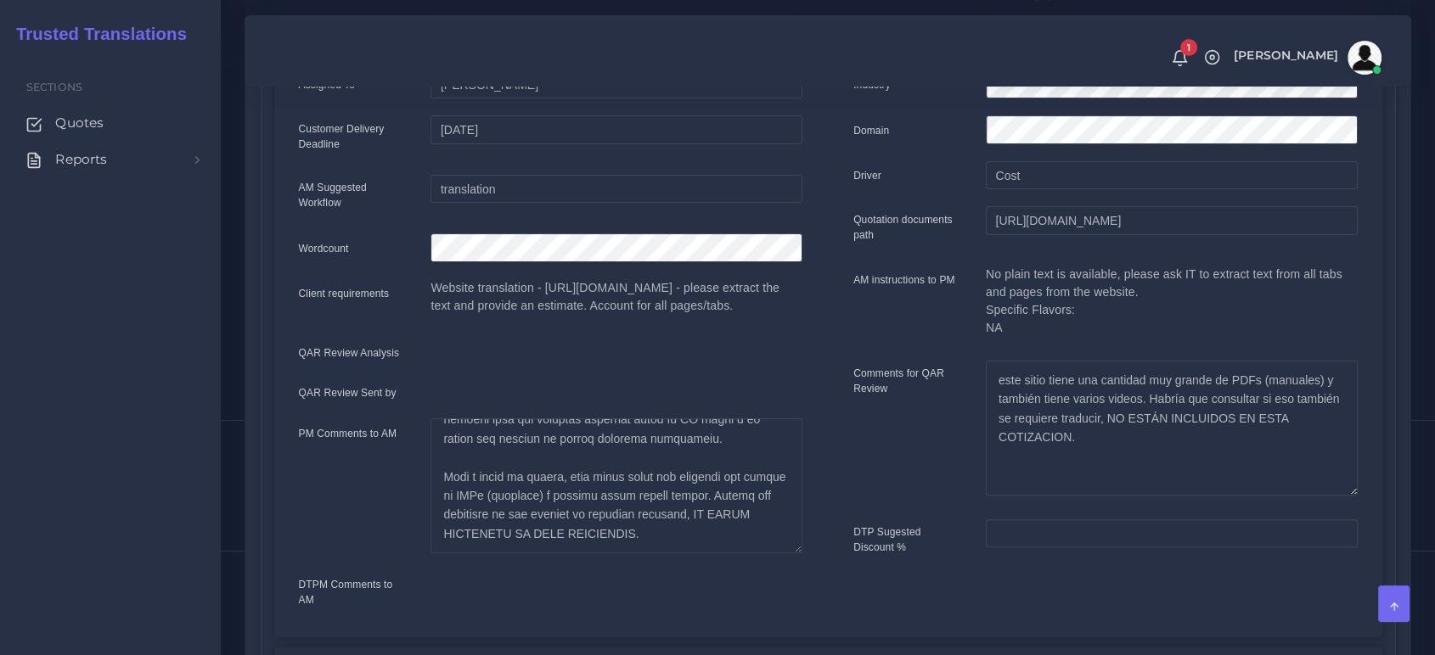
scroll to position [0, 0]
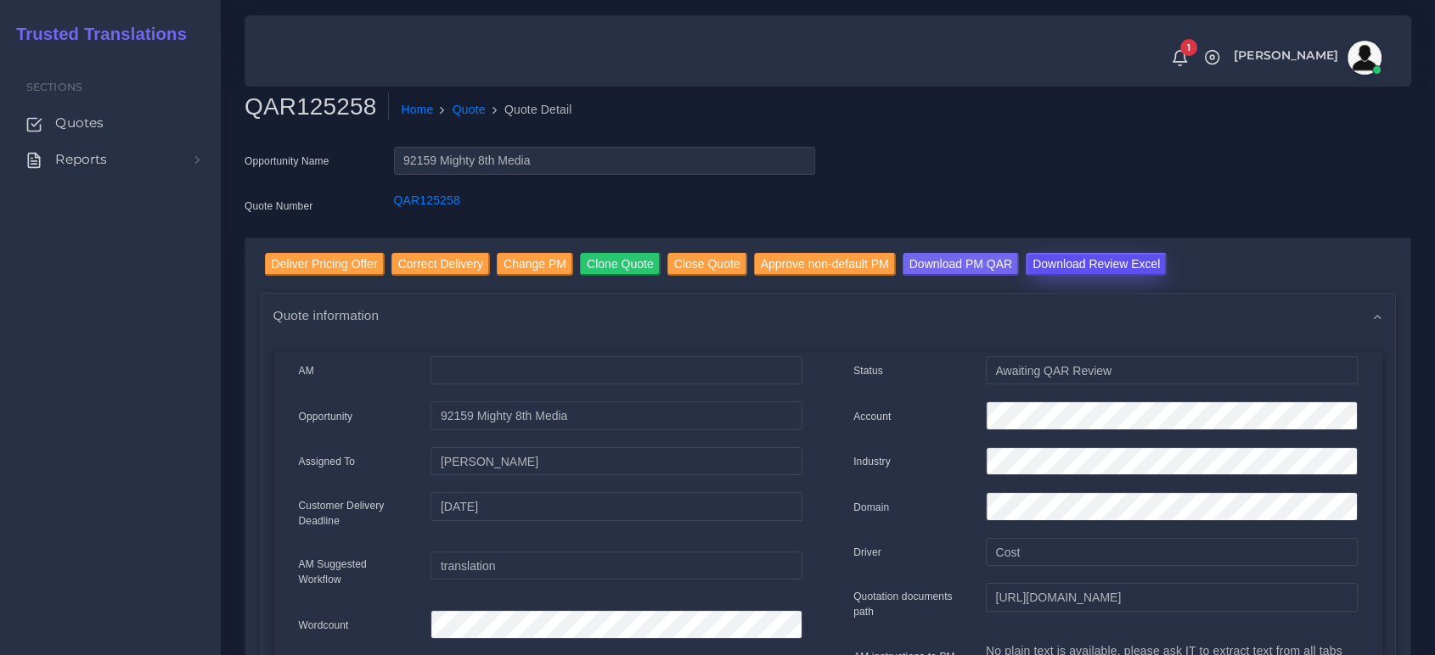
click at [1075, 263] on input "Download Review Excel" at bounding box center [1095, 264] width 141 height 23
click at [301, 258] on input "Deliver Pricing Offer" at bounding box center [325, 264] width 120 height 23
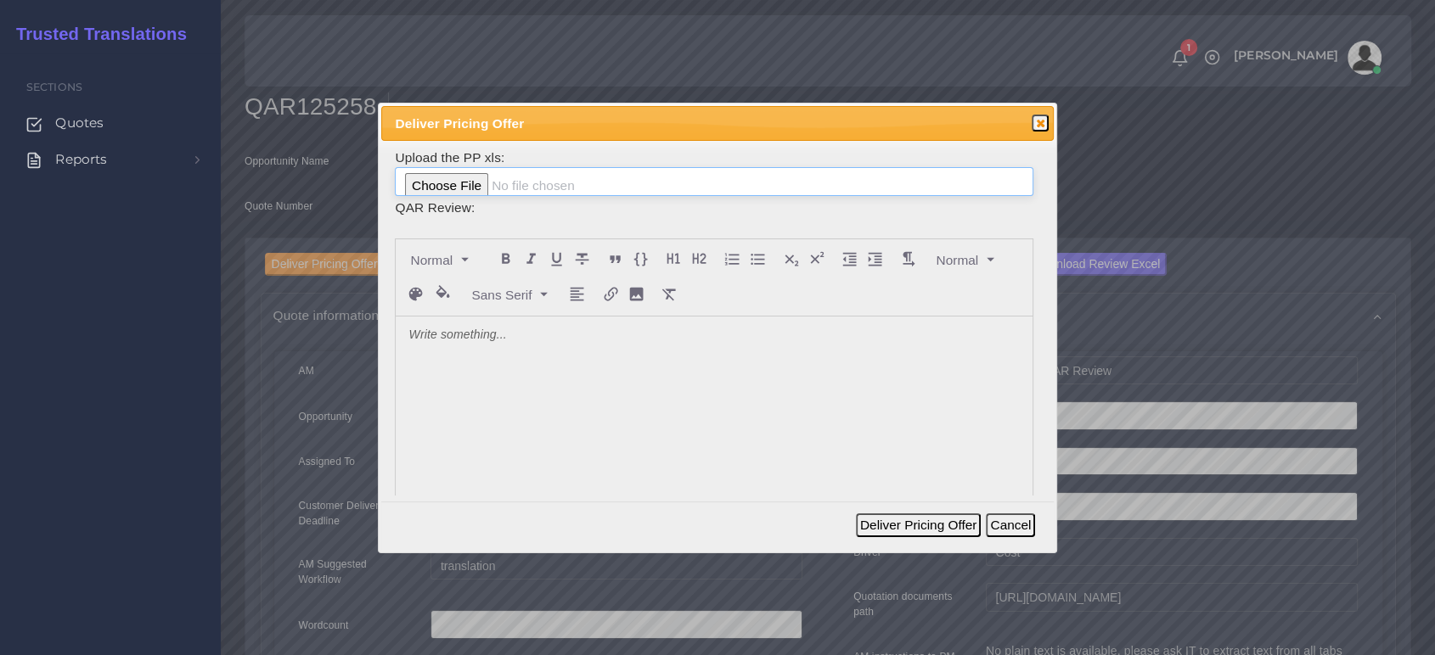
click at [434, 191] on input "file" at bounding box center [713, 181] width 637 height 29
type input "C:\fakepath\PP_Mighty_8th_Media_125258w.xlsx"
click at [475, 351] on div at bounding box center [714, 444] width 636 height 254
paste div
click at [548, 336] on p "I applied a significant discount on reprints and the relay in order to offer a …" at bounding box center [713, 336] width 610 height 18
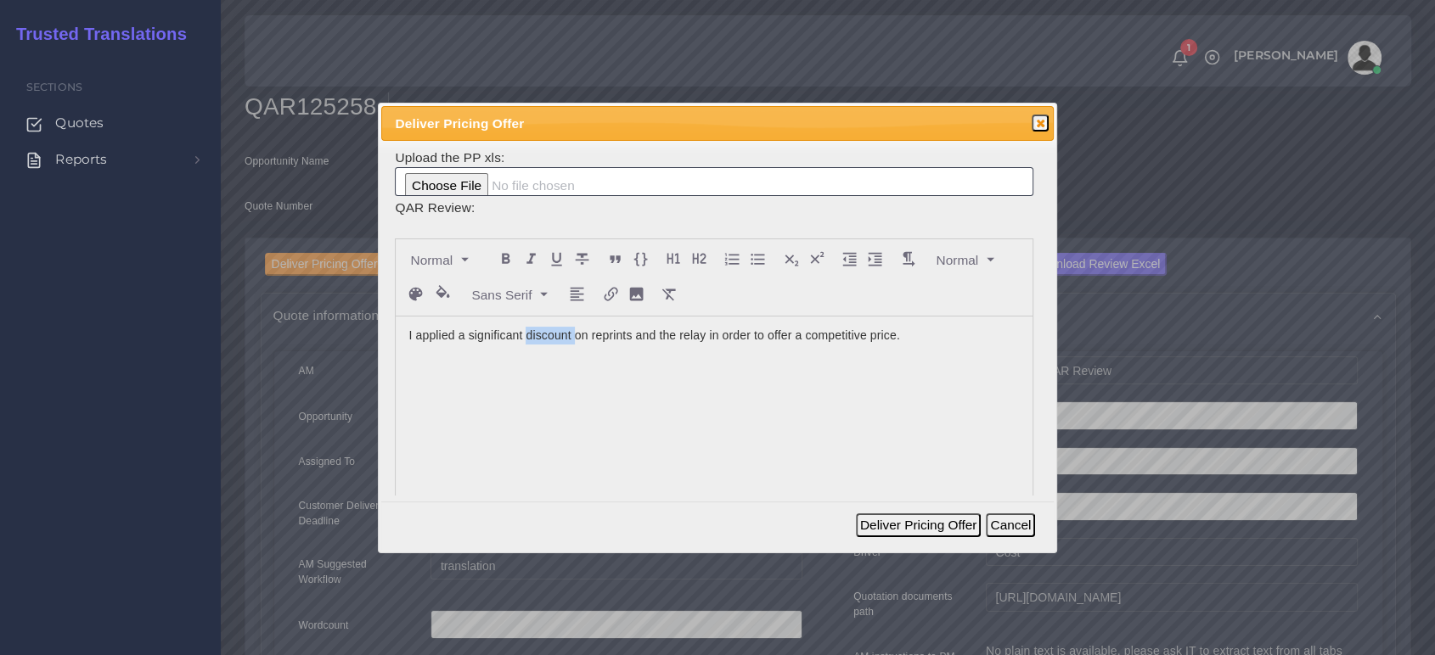
click at [548, 336] on p "I applied a significant discount on reprints and the relay in order to offer a …" at bounding box center [713, 336] width 610 height 18
click at [616, 327] on p "I applied a significant discount on reprints and the relay in order to offer a …" at bounding box center [713, 336] width 610 height 18
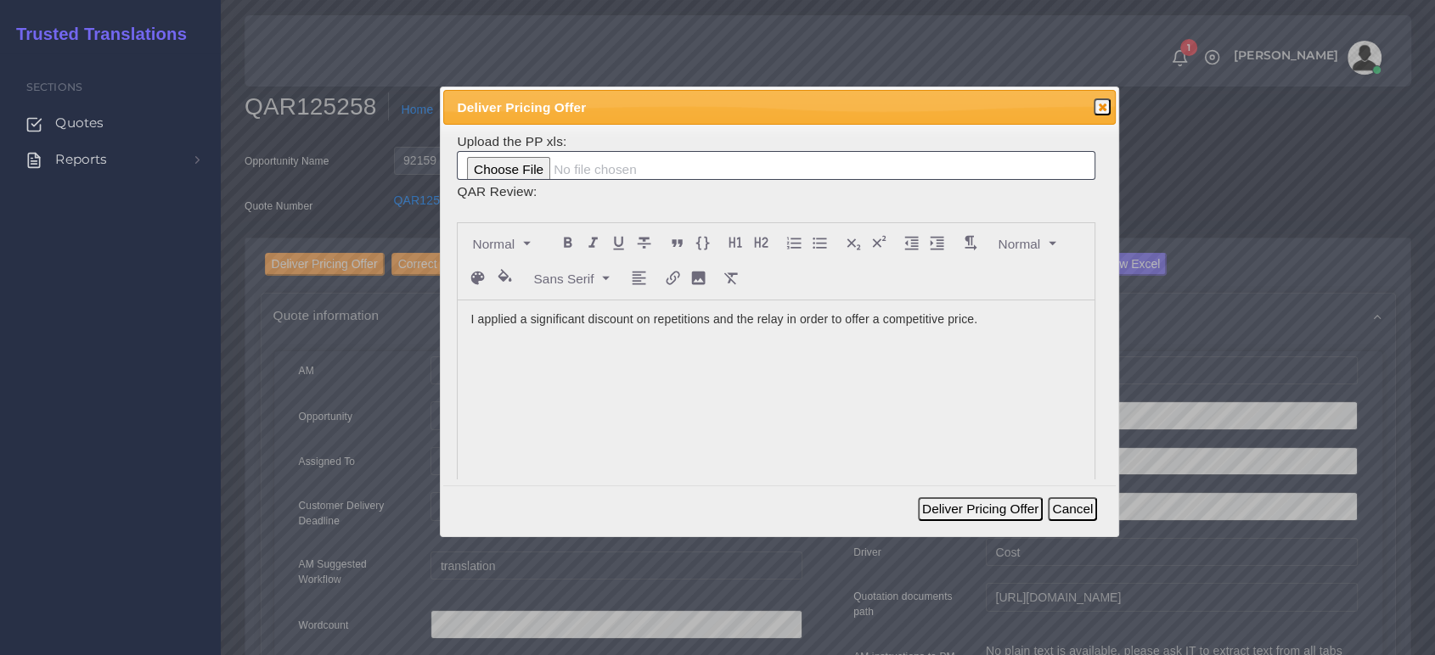
drag, startPoint x: 727, startPoint y: 121, endPoint x: 757, endPoint y: 114, distance: 31.3
click at [761, 104] on span "Deliver Pricing Offer" at bounding box center [747, 108] width 580 height 20
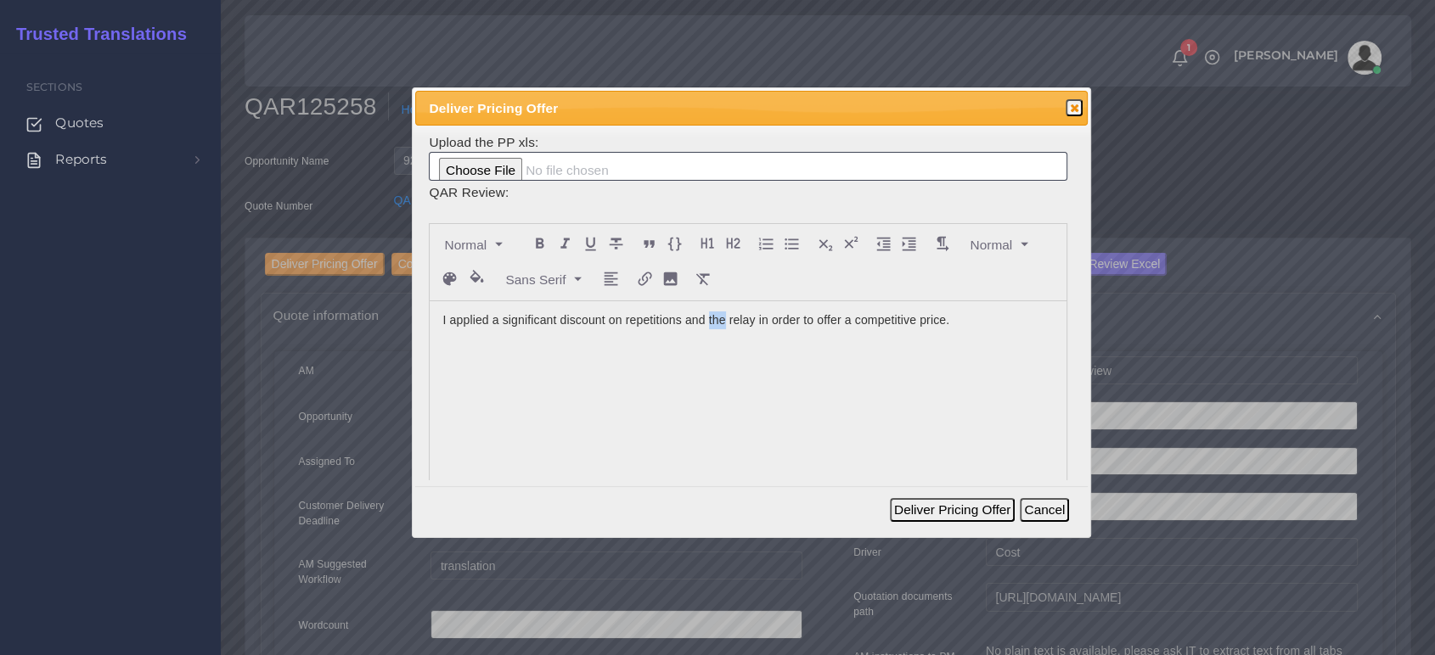
drag, startPoint x: 706, startPoint y: 323, endPoint x: 722, endPoint y: 329, distance: 17.5
click at [722, 329] on div "I applied a significant discount on repetitions and the relay in order to offer…" at bounding box center [748, 428] width 636 height 254
click at [739, 320] on p "I applied a significant discount on repetitions and the relay in order to offer…" at bounding box center [747, 321] width 610 height 18
drag, startPoint x: 687, startPoint y: 318, endPoint x: 803, endPoint y: 326, distance: 116.5
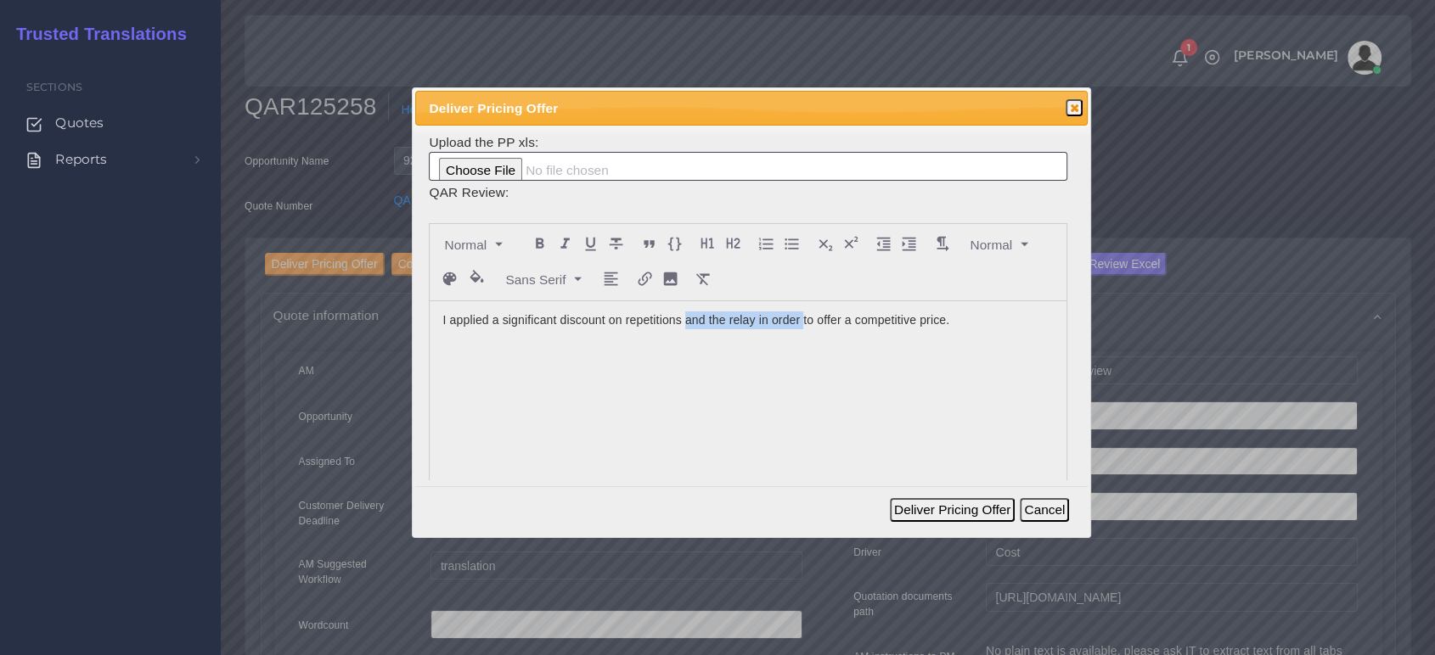
click at [803, 326] on p "I applied a significant discount on repetitions and the relay in order to offer…" at bounding box center [747, 321] width 610 height 18
click at [886, 329] on div "I applied a significant discount on repetitions to offer a competitive price." at bounding box center [748, 428] width 636 height 254
click at [954, 506] on button "Deliver Pricing Offer" at bounding box center [952, 510] width 125 height 24
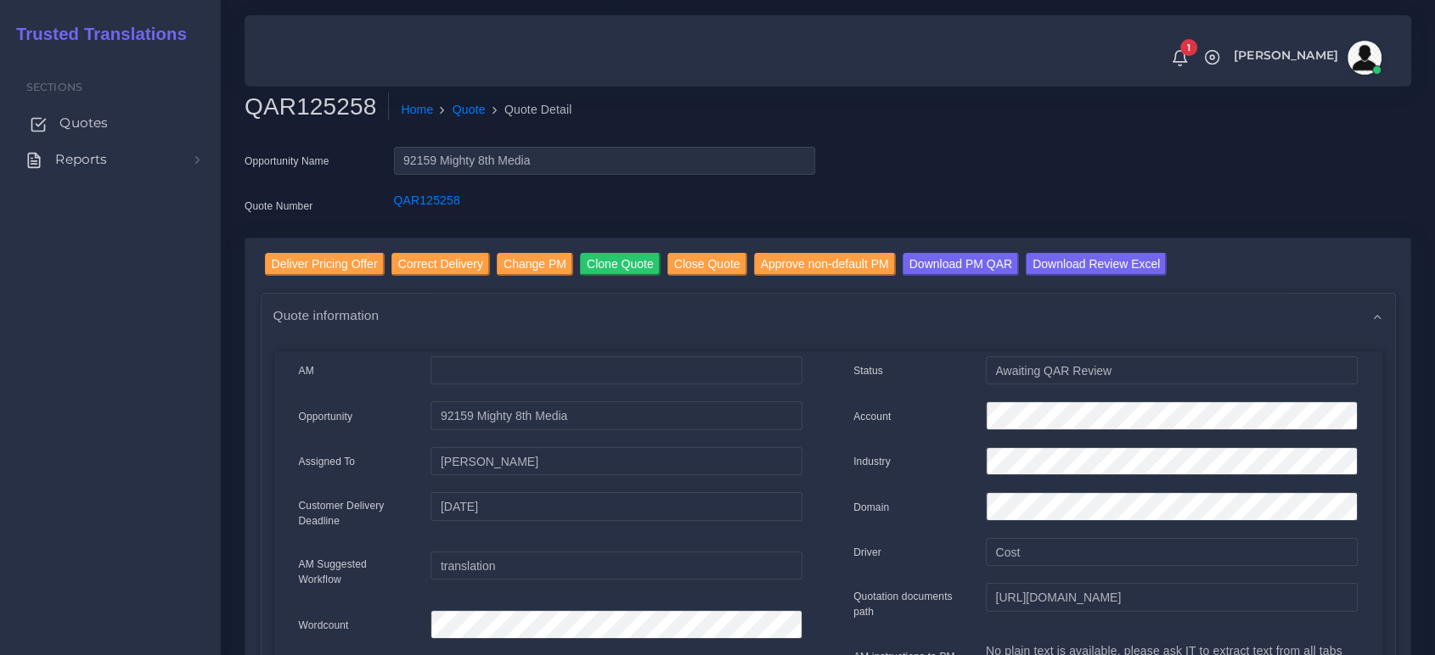
click at [77, 126] on span "Quotes" at bounding box center [83, 123] width 48 height 19
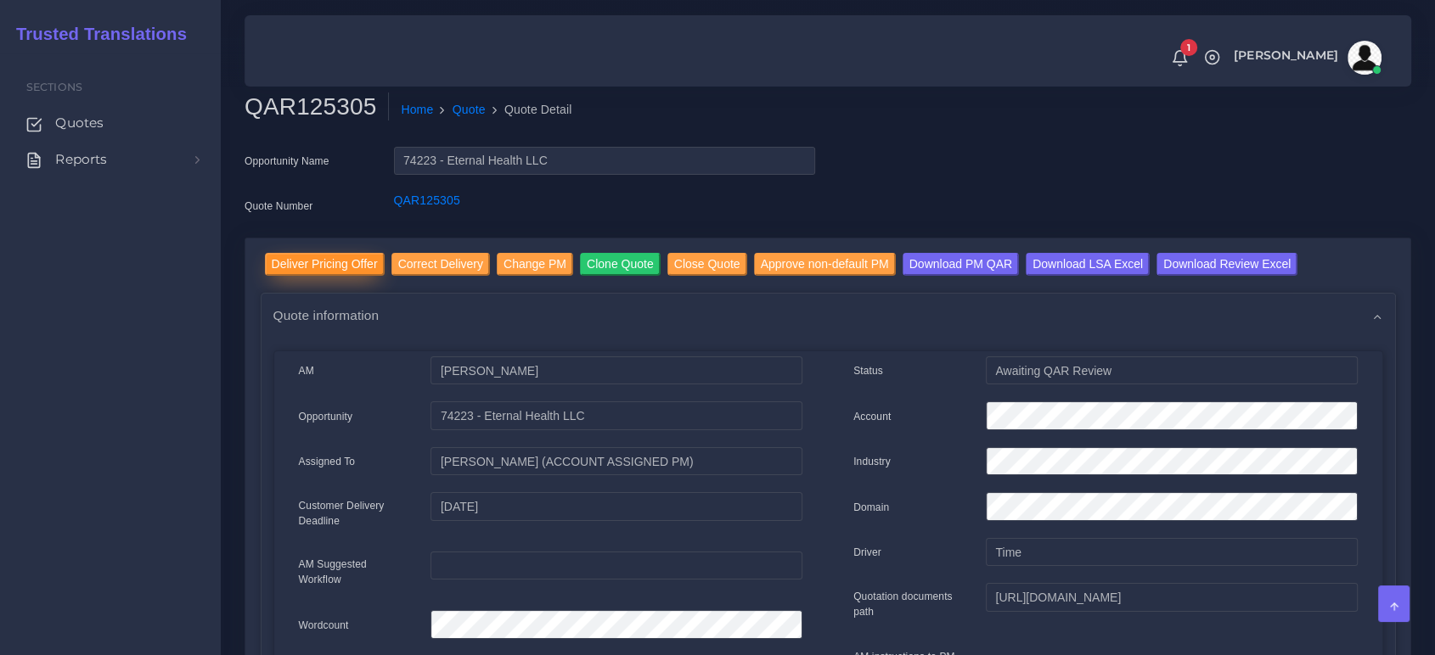
click at [303, 265] on input "Deliver Pricing Offer" at bounding box center [325, 264] width 120 height 23
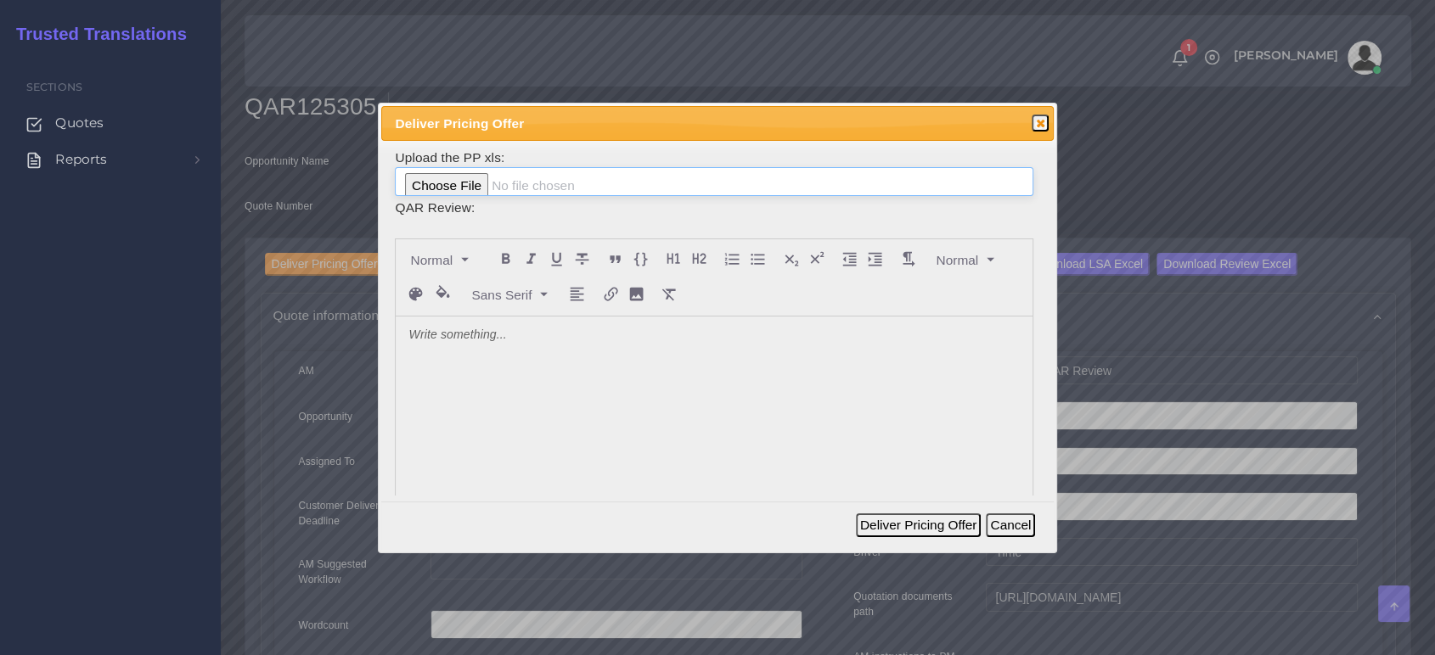
click at [469, 188] on input "file" at bounding box center [713, 181] width 637 height 29
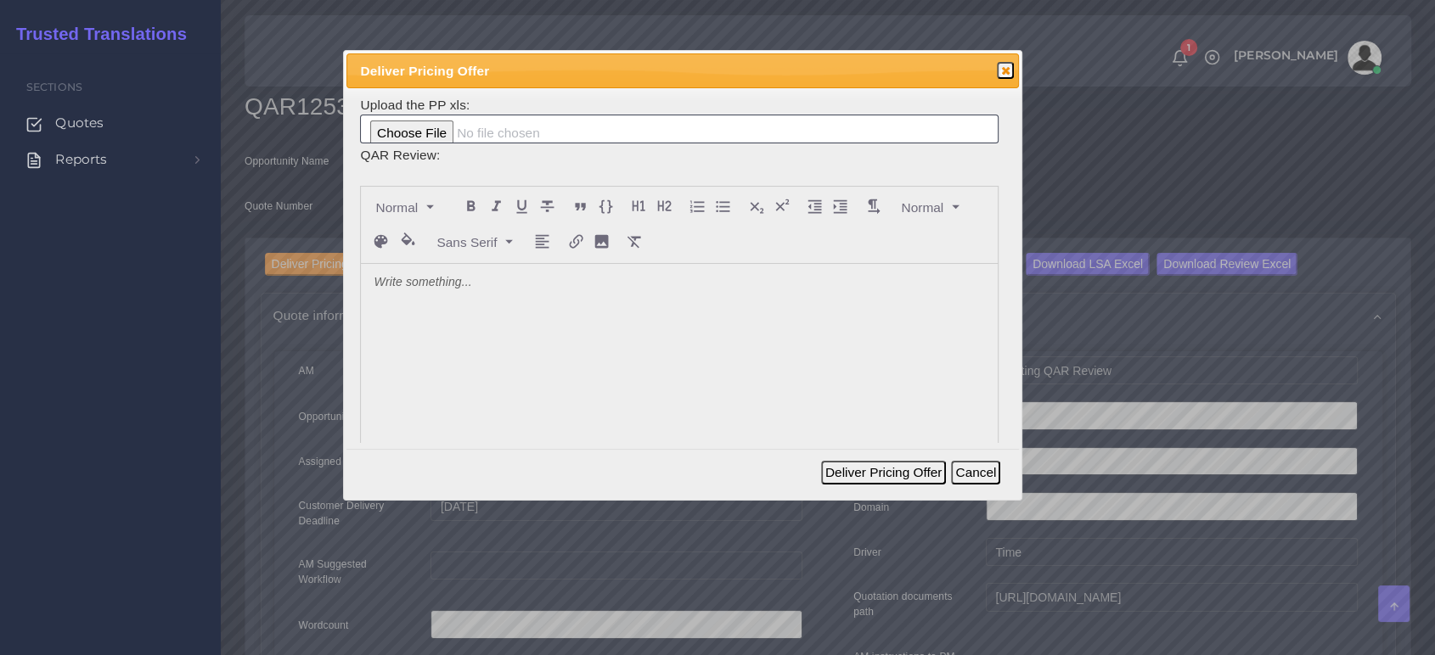
drag, startPoint x: 754, startPoint y: 127, endPoint x: 747, endPoint y: 106, distance: 22.3
click at [717, 75] on span "Deliver Pricing Offer" at bounding box center [650, 71] width 580 height 20
click at [1006, 70] on span "button" at bounding box center [1004, 71] width 14 height 14
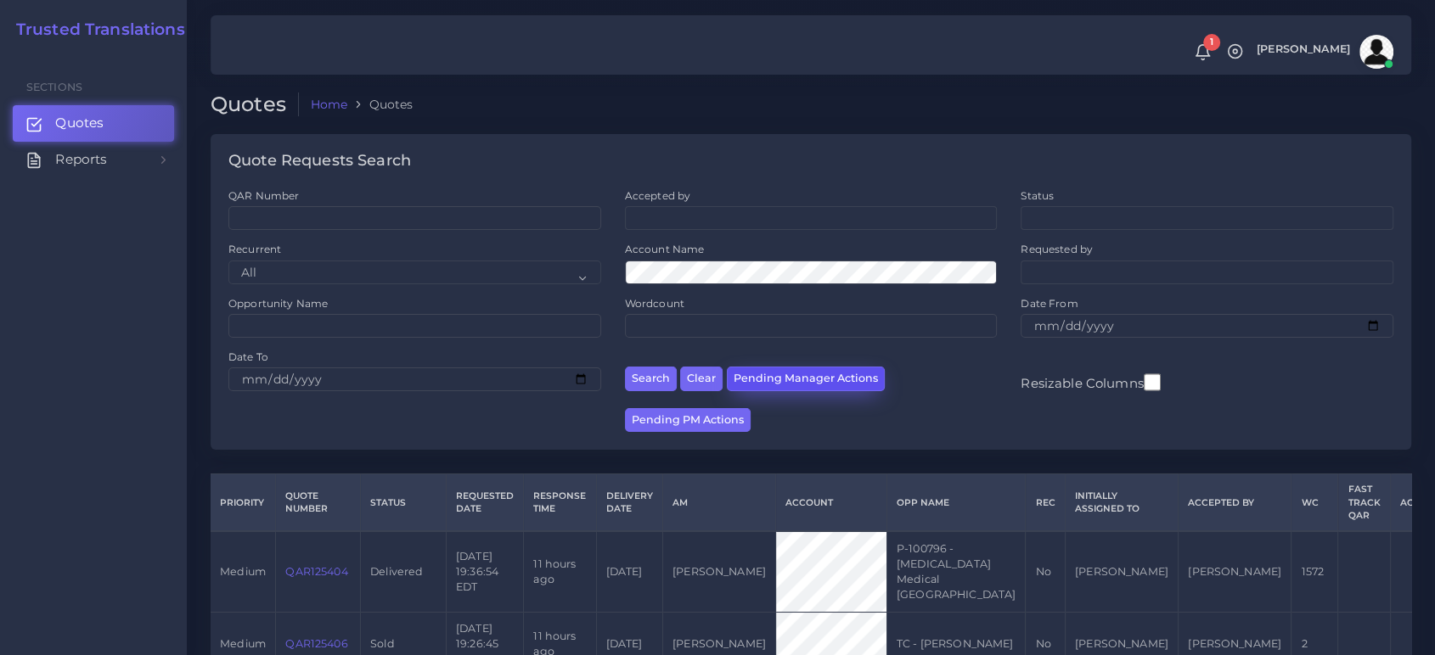
click at [793, 385] on button "Pending Manager Actions" at bounding box center [806, 379] width 158 height 25
select select "awaiting_manager_initial_review"
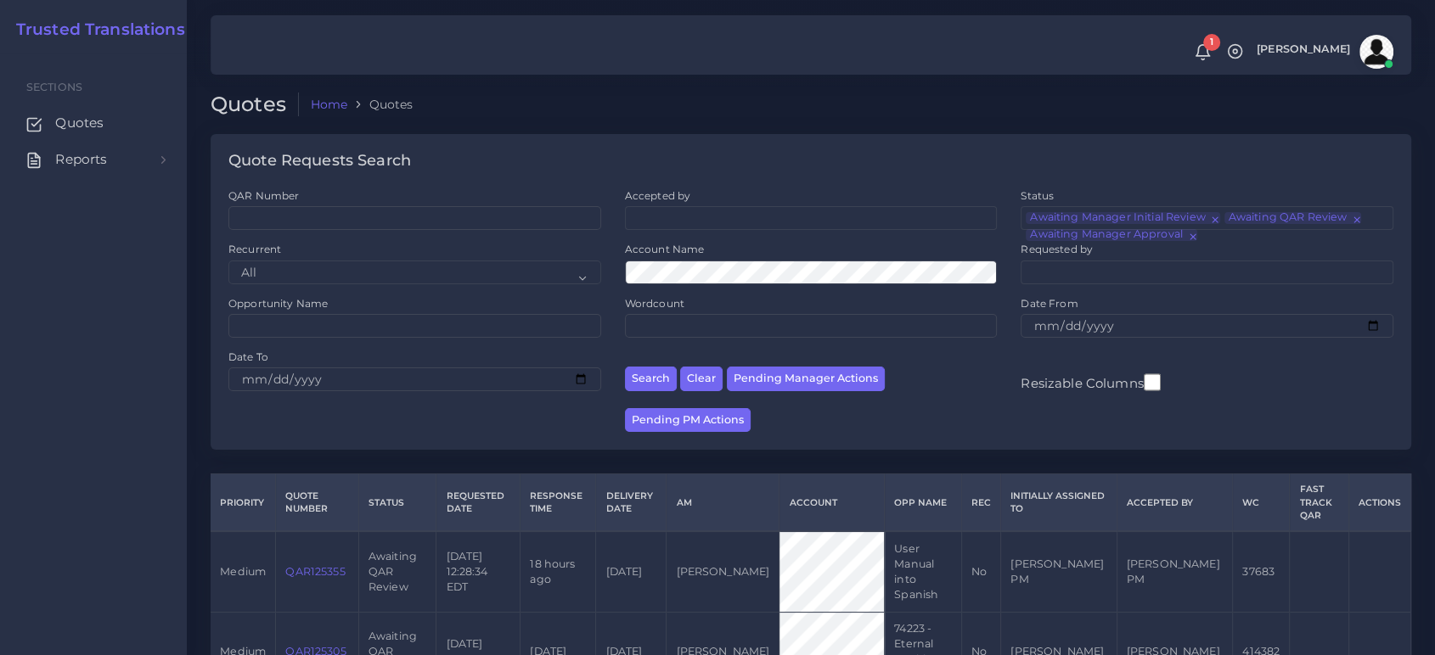
scroll to position [39, 0]
